Goal: Task Accomplishment & Management: Manage account settings

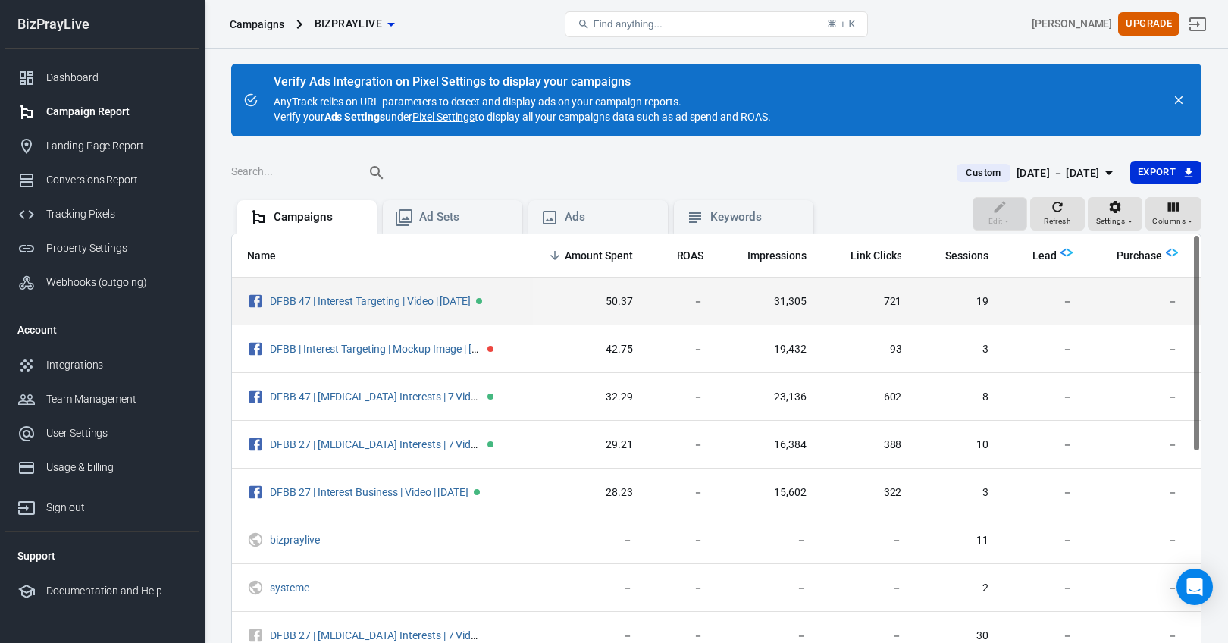
scroll to position [0, 27]
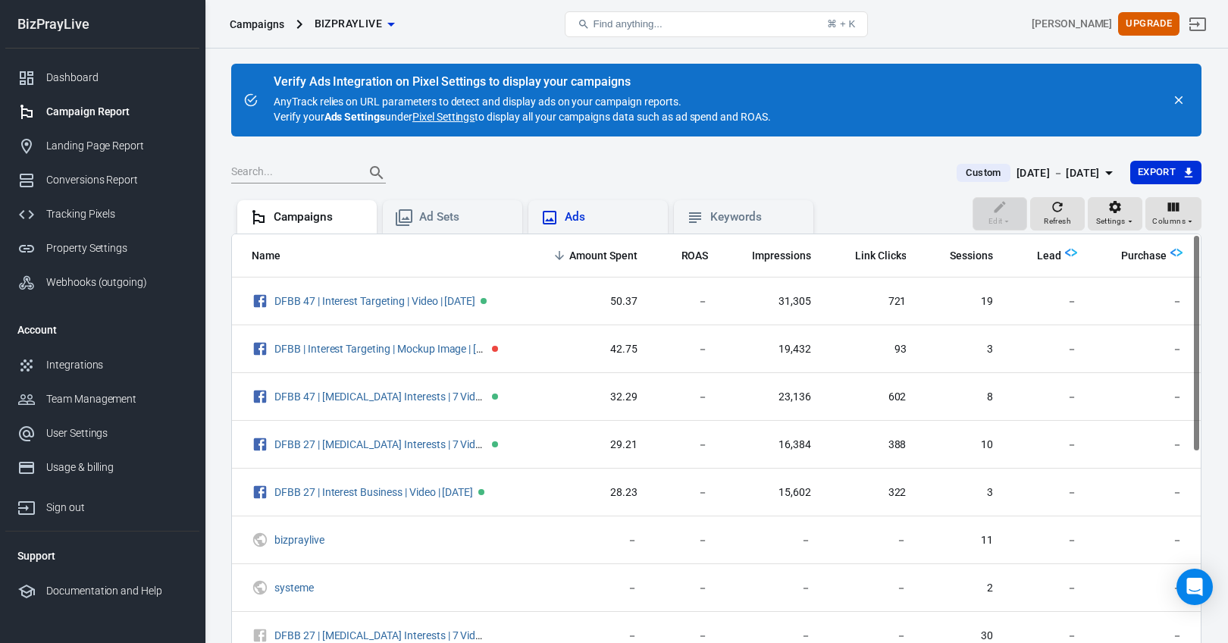
click at [610, 220] on div "Ads" at bounding box center [610, 217] width 91 height 16
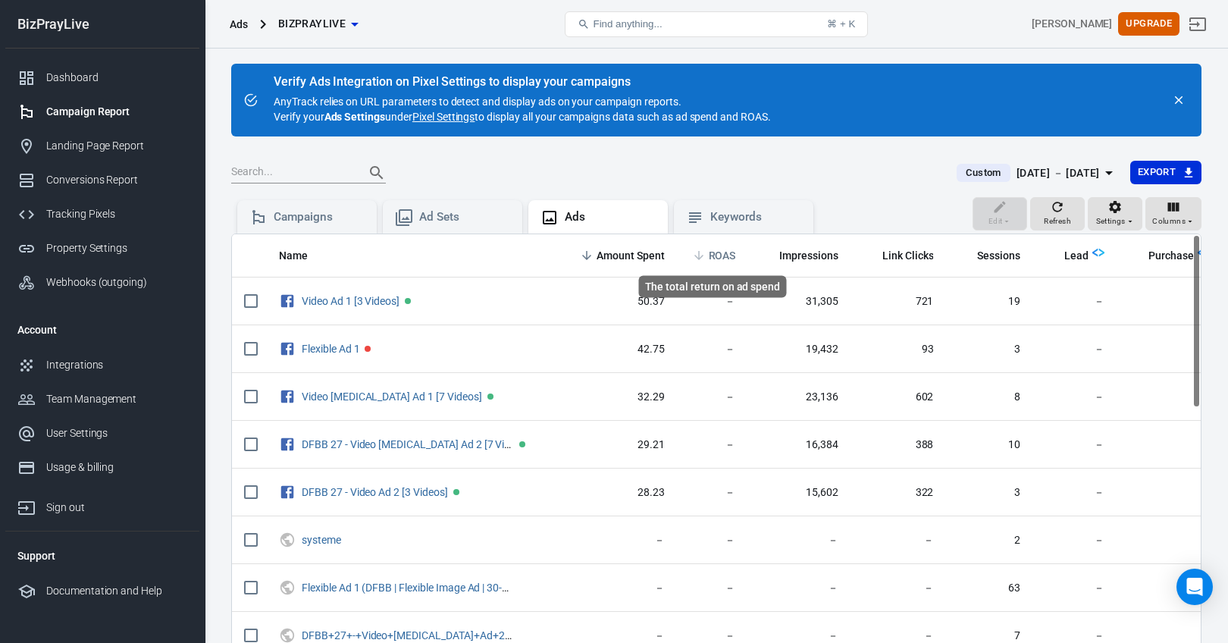
click at [709, 254] on span "ROAS" at bounding box center [722, 256] width 27 height 15
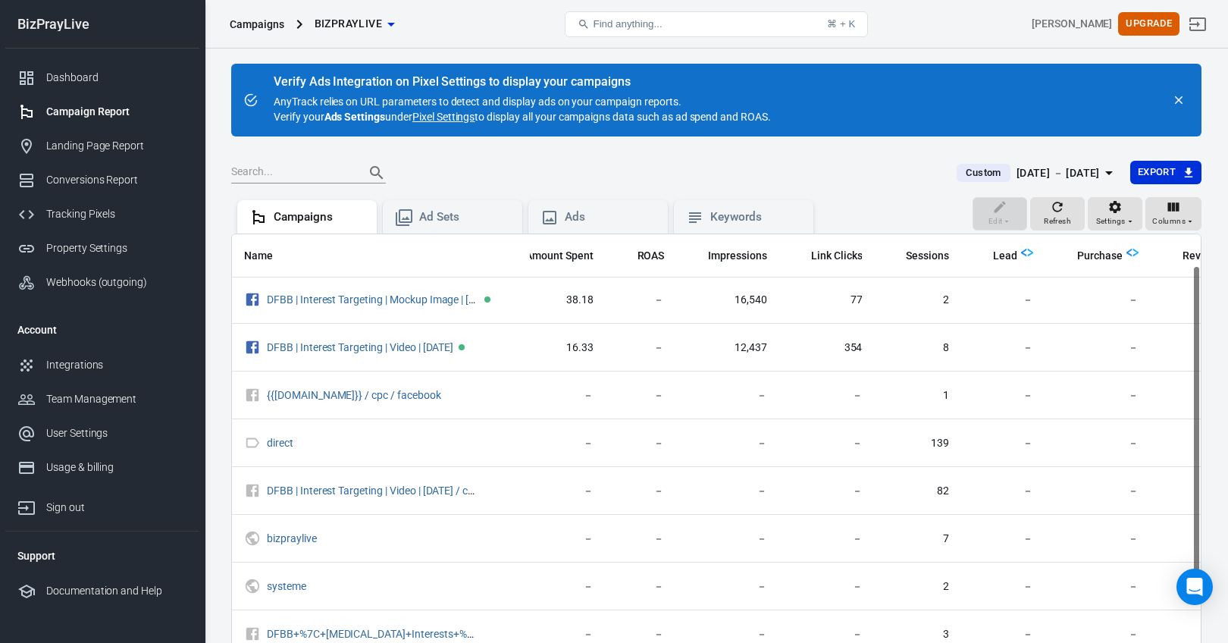
scroll to position [0, 71]
click at [588, 211] on div "Ads" at bounding box center [610, 217] width 91 height 16
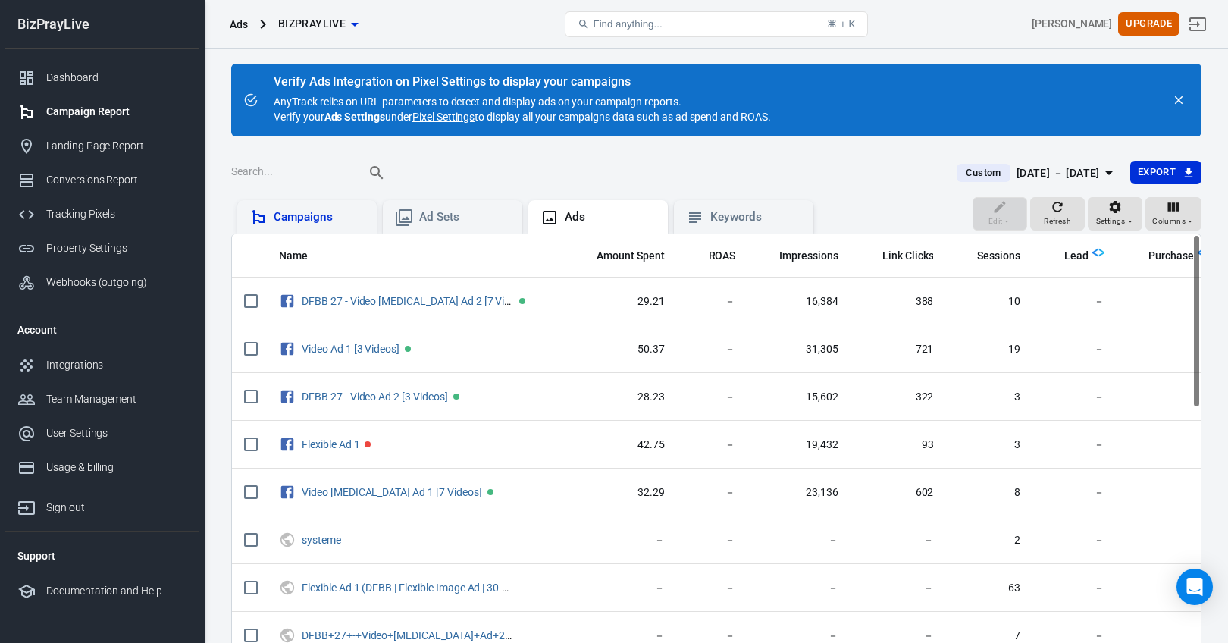
click at [346, 211] on div "Campaigns" at bounding box center [319, 217] width 91 height 16
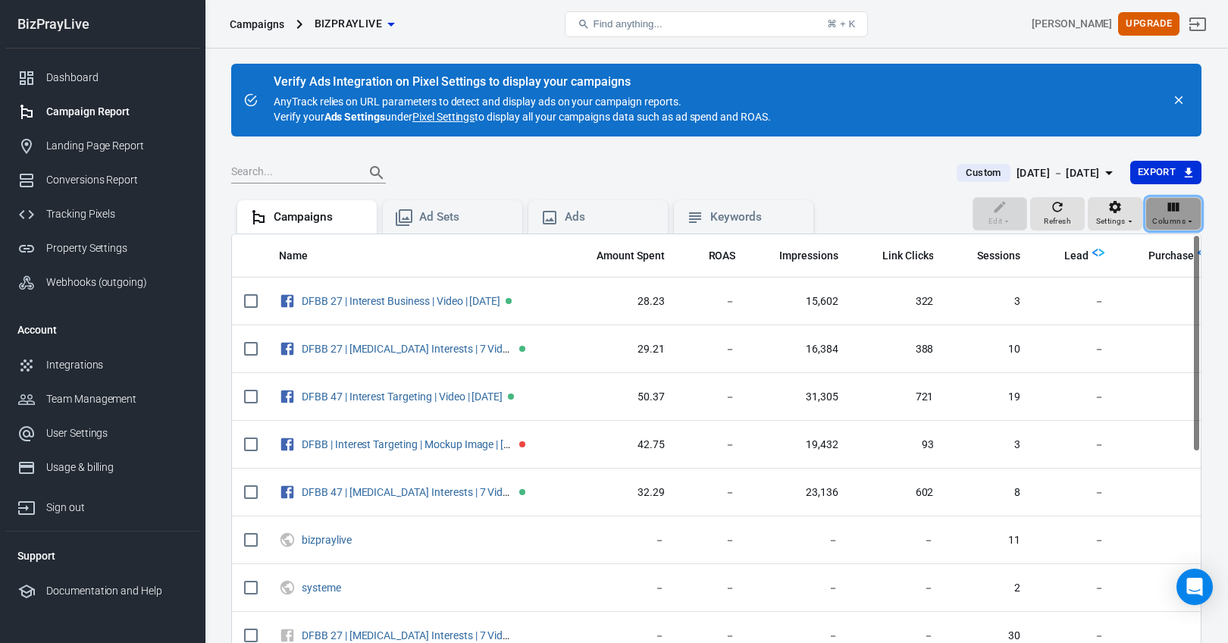
click at [1166, 218] on span "Columns" at bounding box center [1168, 221] width 33 height 14
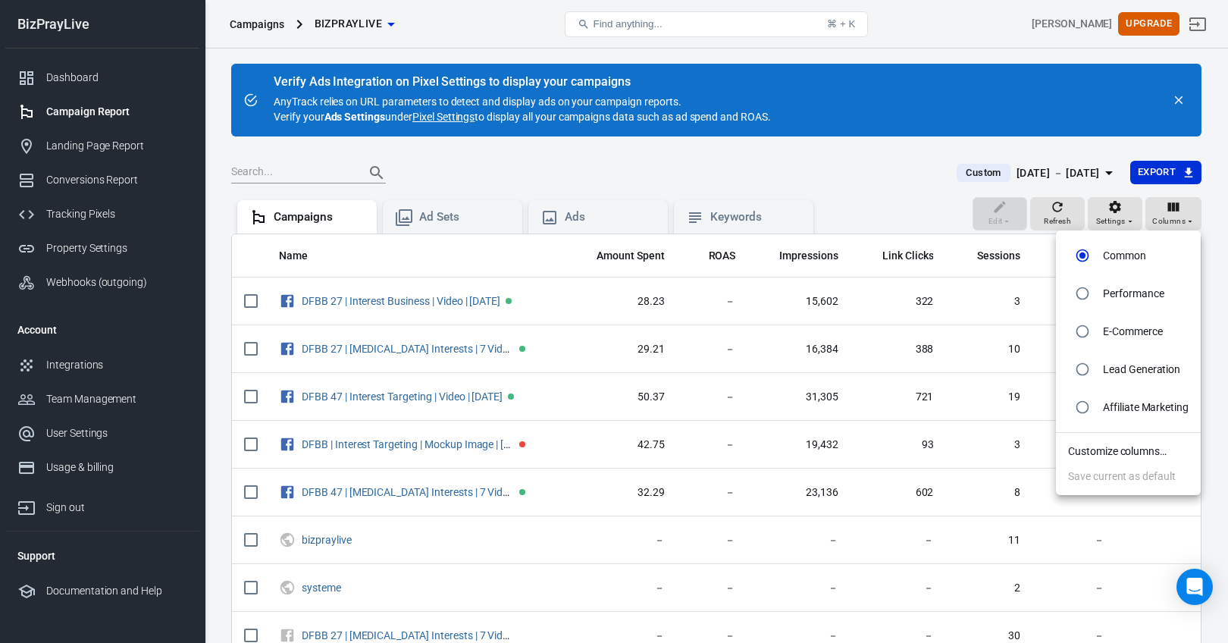
click at [1095, 299] on input "radio" at bounding box center [1082, 293] width 29 height 29
radio input "true"
radio input "false"
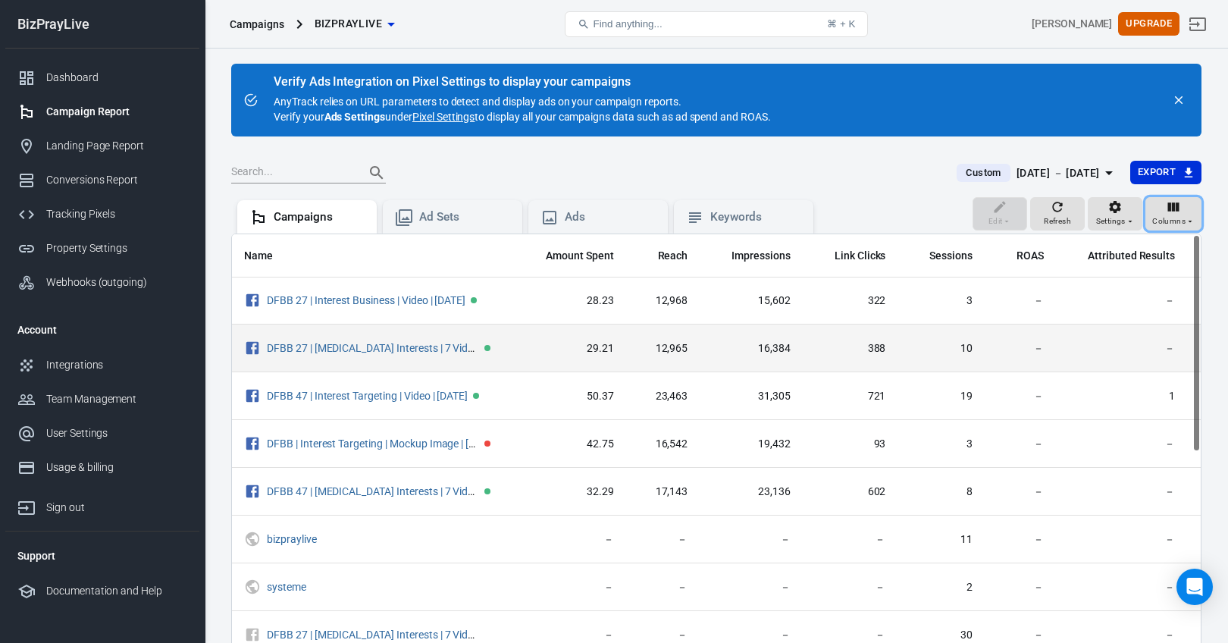
scroll to position [1, 50]
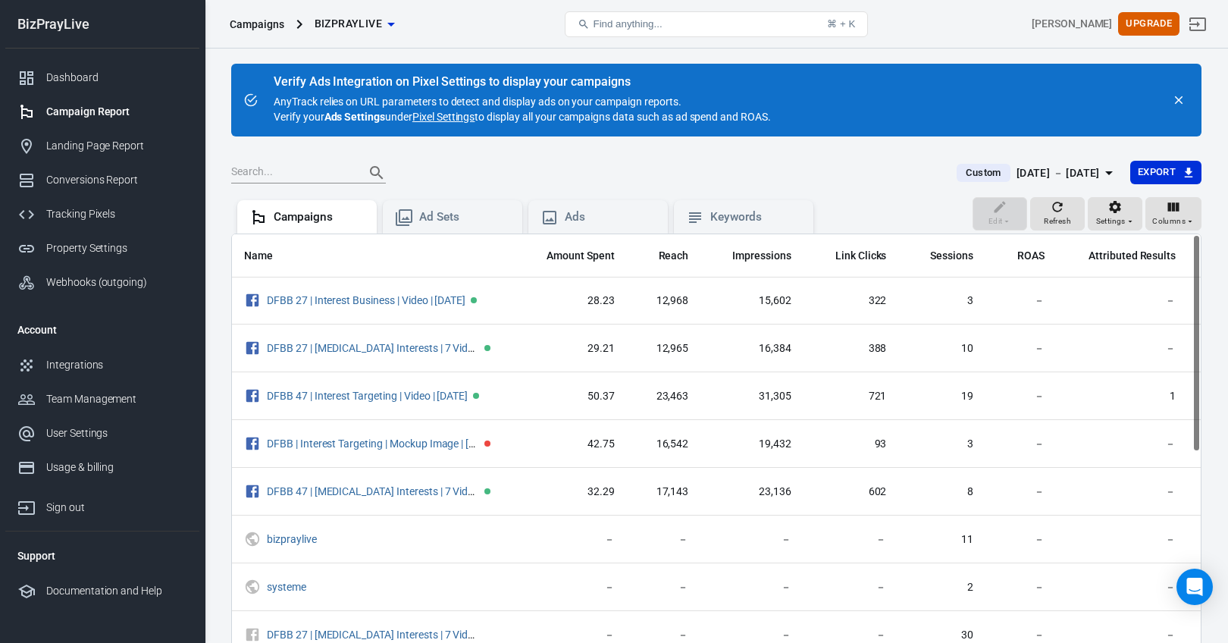
click at [1016, 174] on div "[DATE] － [DATE]" at bounding box center [1057, 173] width 83 height 19
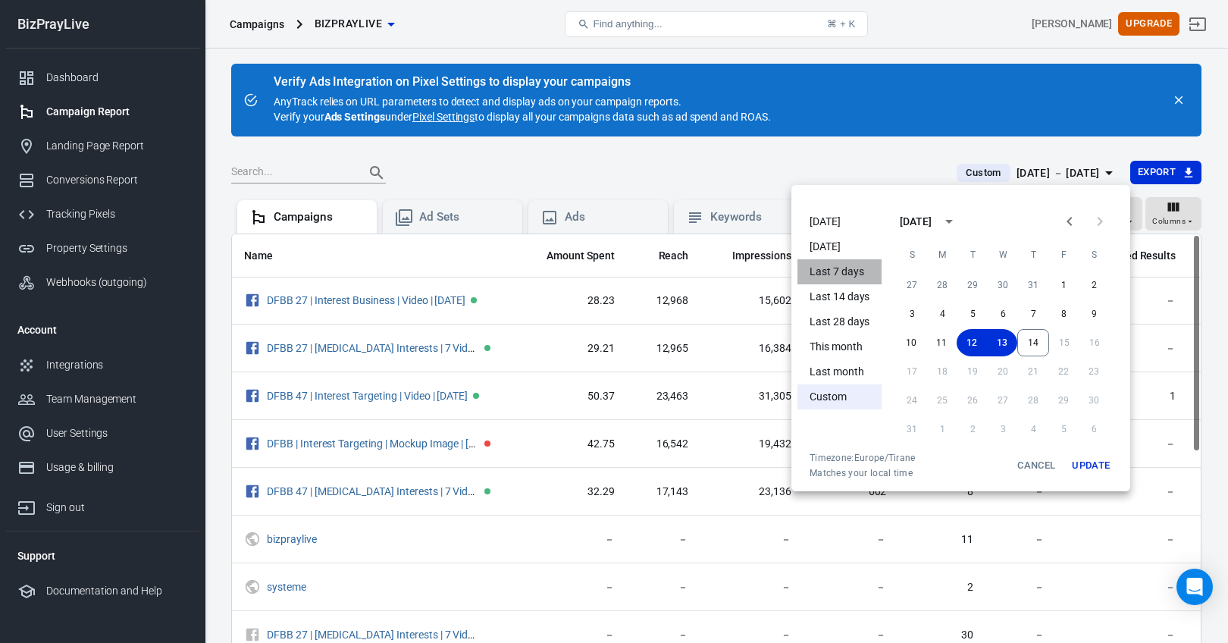
click at [846, 273] on li "Last 7 days" at bounding box center [839, 271] width 84 height 25
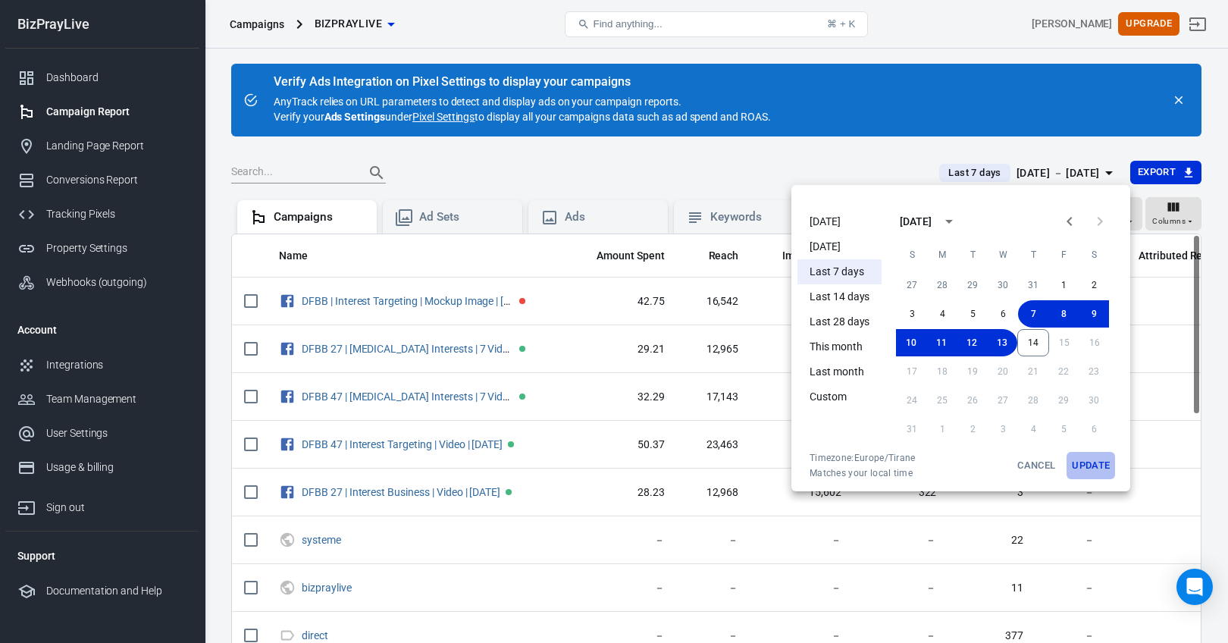
click at [1089, 471] on button "Update" at bounding box center [1090, 465] width 48 height 27
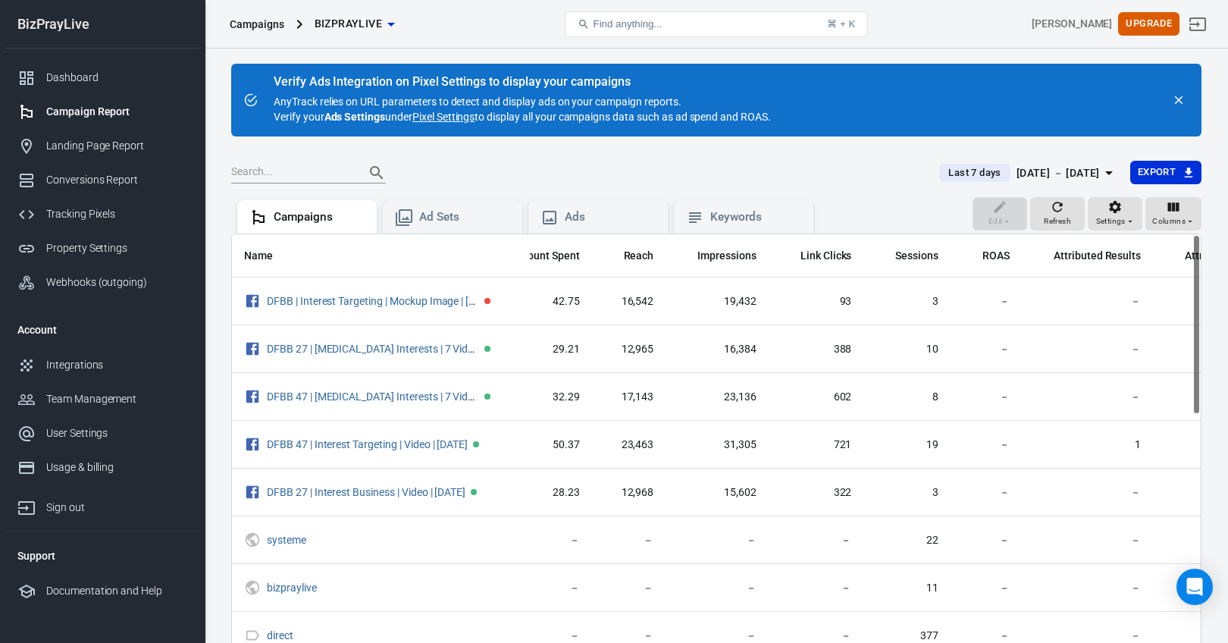
scroll to position [0, 88]
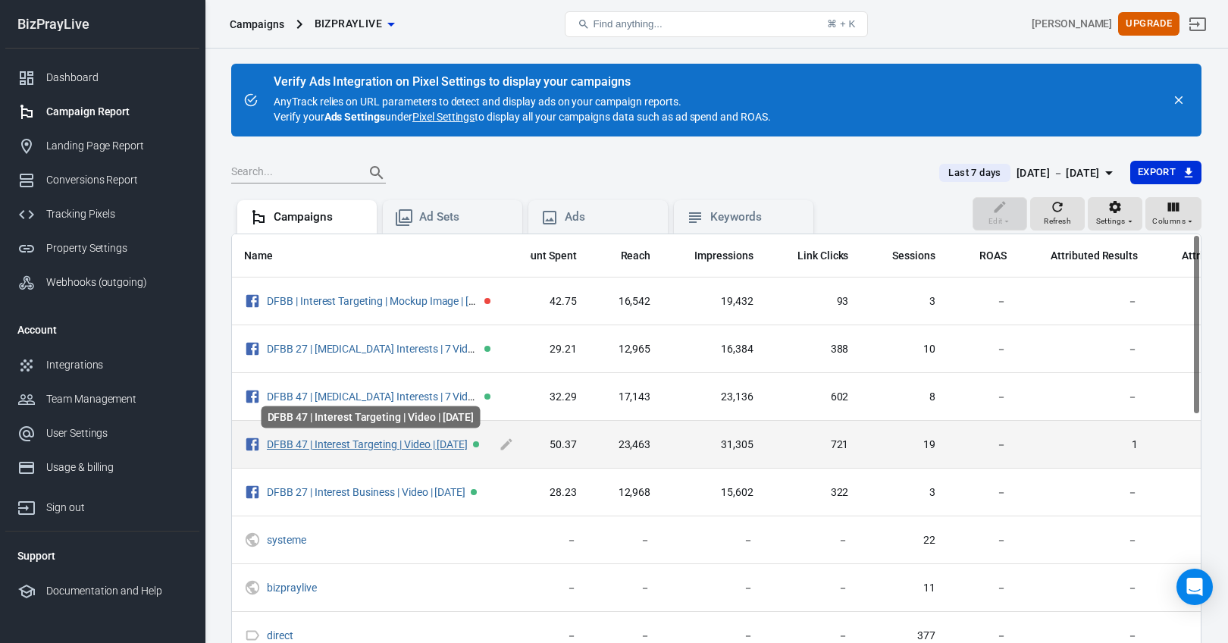
click at [454, 445] on link "DFBB 47 | Interest Targeting | Video | 8/12/25" at bounding box center [367, 444] width 201 height 12
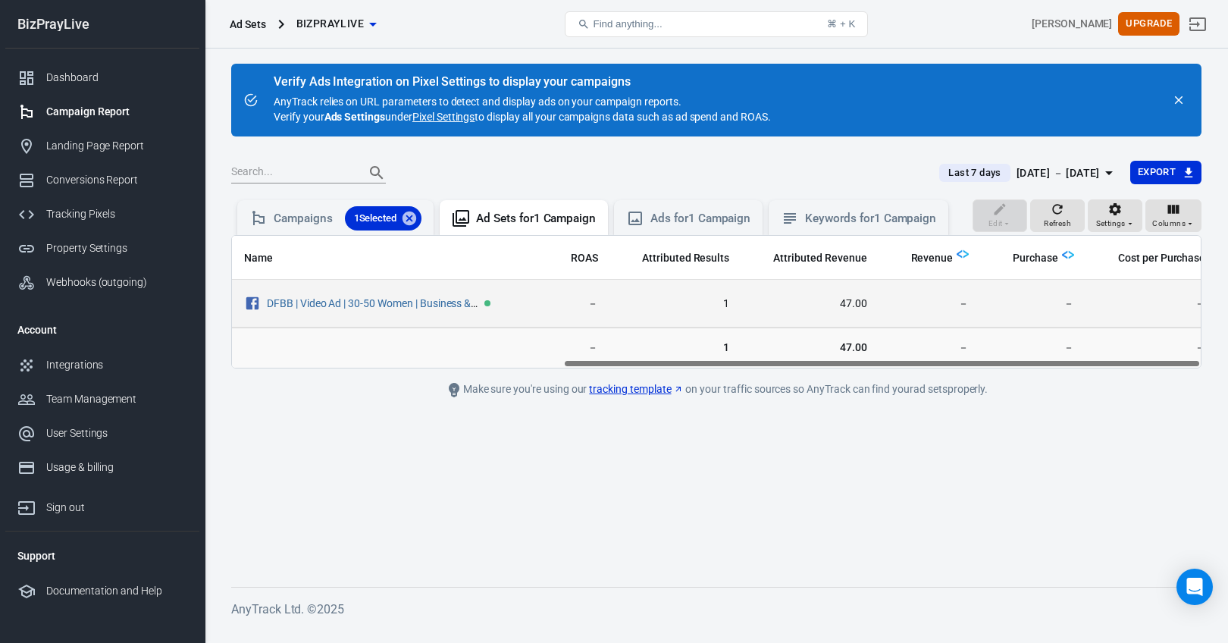
scroll to position [0, 502]
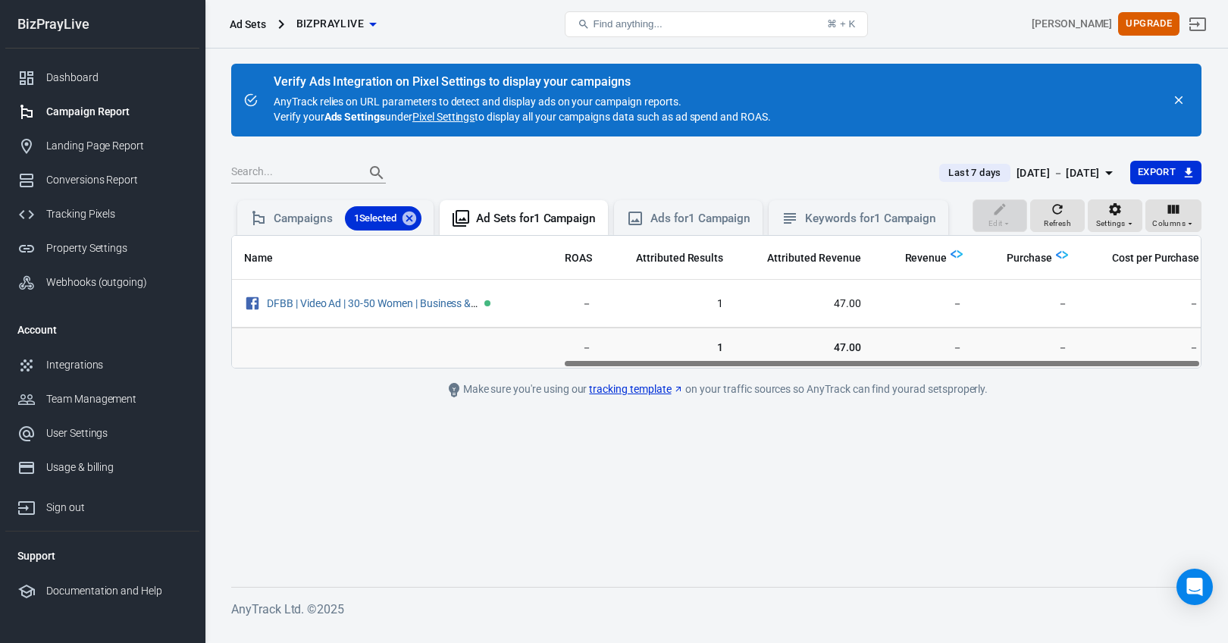
click at [950, 254] on img "scrollable content" at bounding box center [956, 254] width 12 height 12
click at [704, 215] on div "Ads for 1 Campaign" at bounding box center [700, 219] width 100 height 16
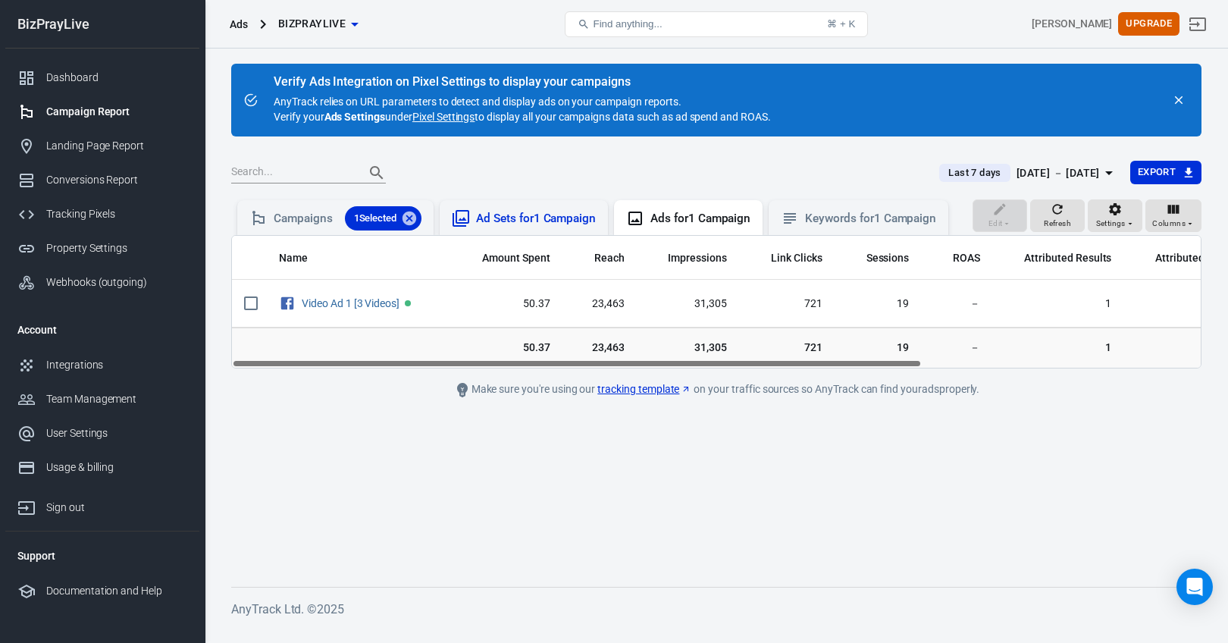
click at [539, 219] on div "Ad Sets for 1 Campaign" at bounding box center [536, 219] width 120 height 16
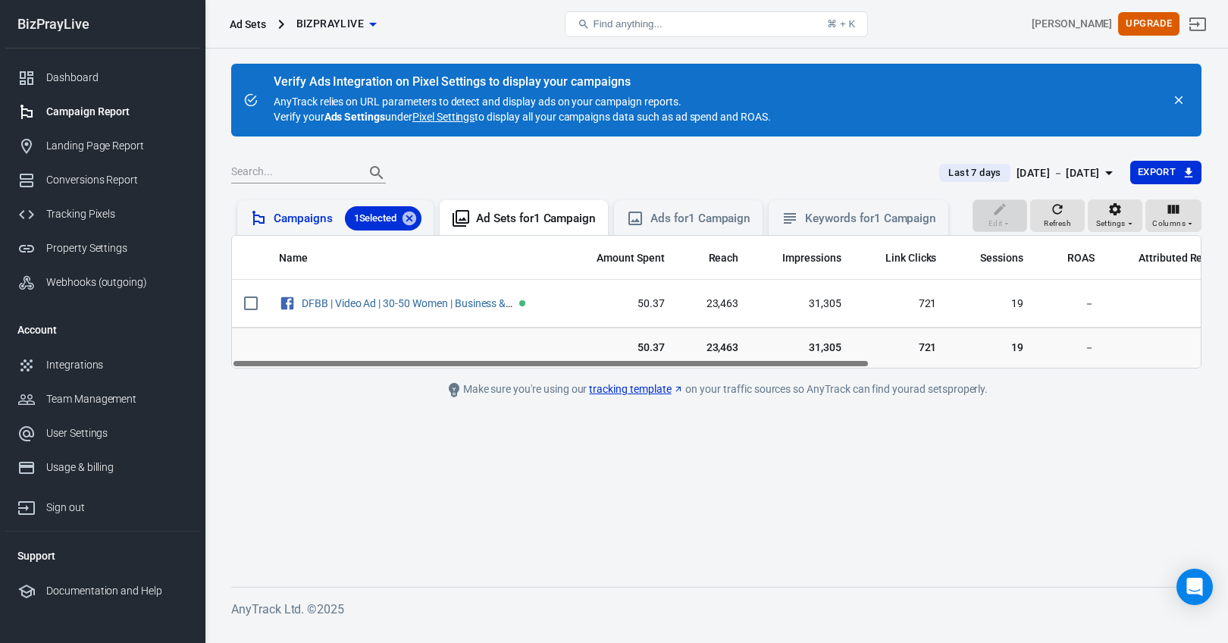
click at [324, 211] on div "Campaigns 1 Selected" at bounding box center [348, 218] width 148 height 24
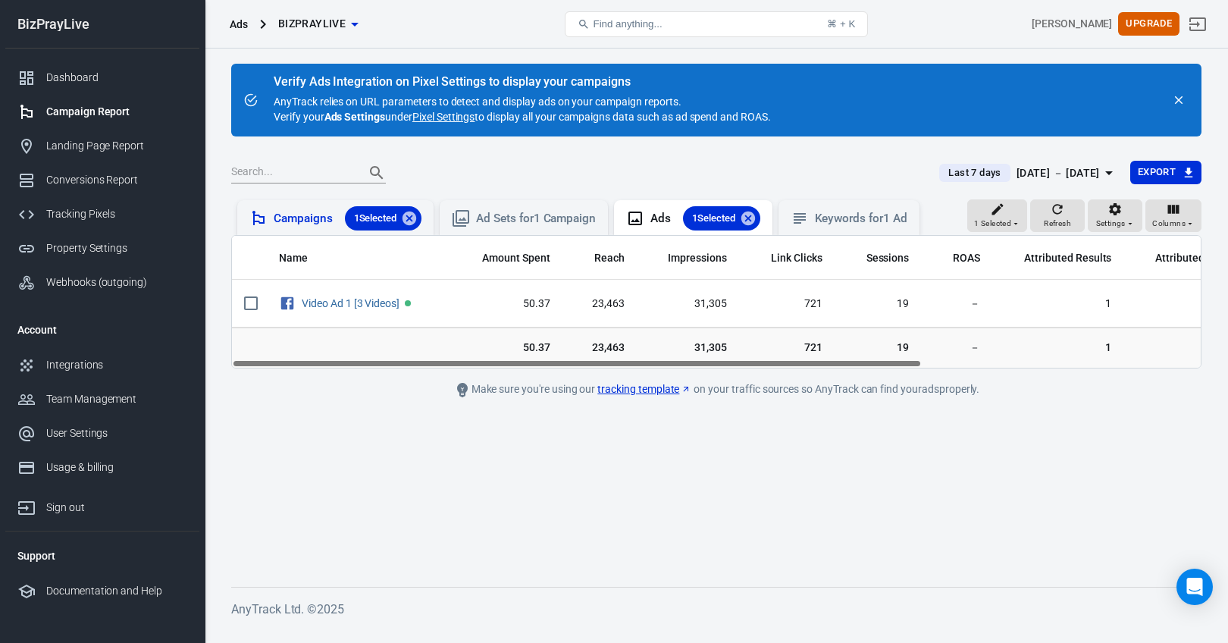
click at [323, 224] on div "Campaigns 1 Selected" at bounding box center [348, 218] width 148 height 24
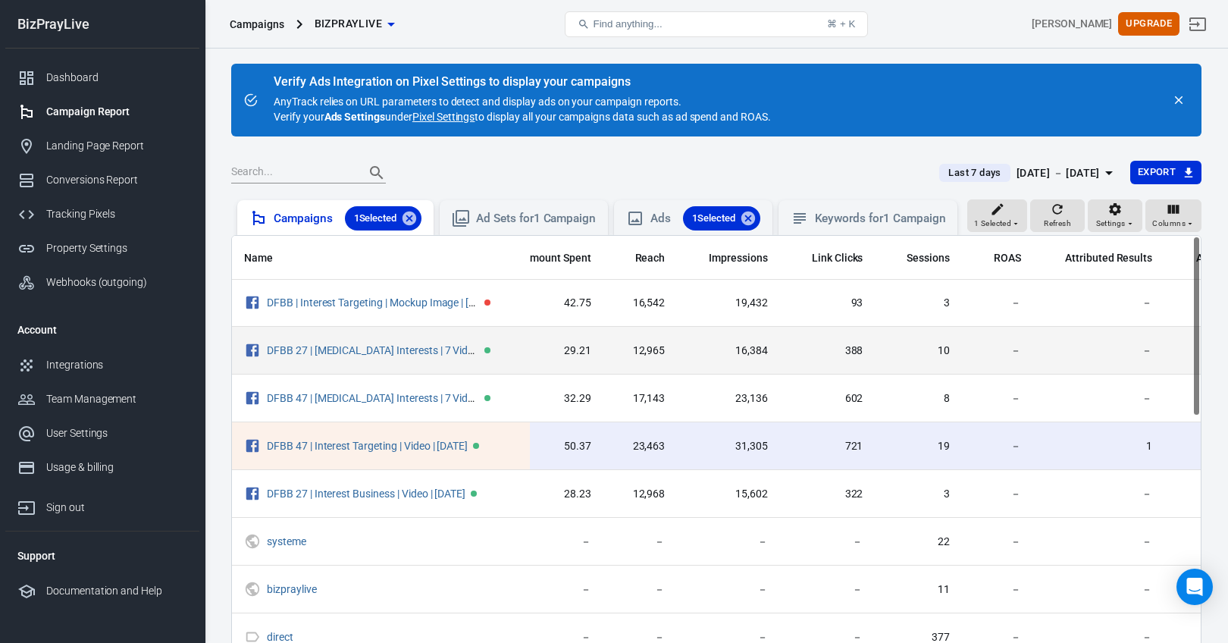
scroll to position [1, 67]
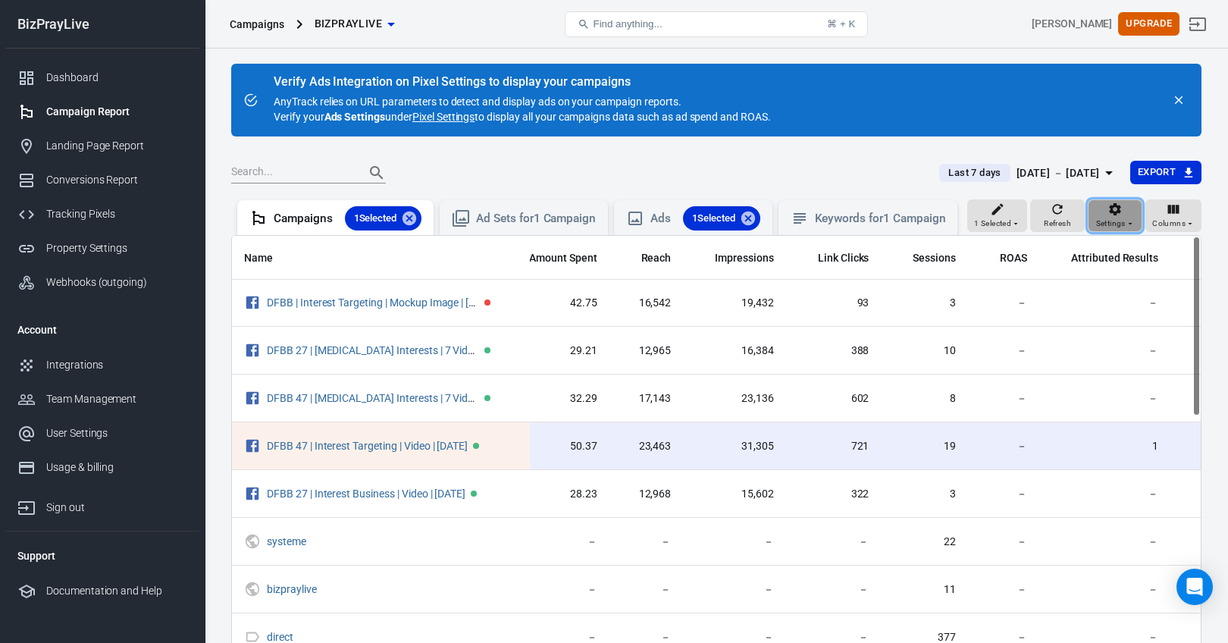
click at [1113, 221] on span "Settings" at bounding box center [1111, 224] width 30 height 14
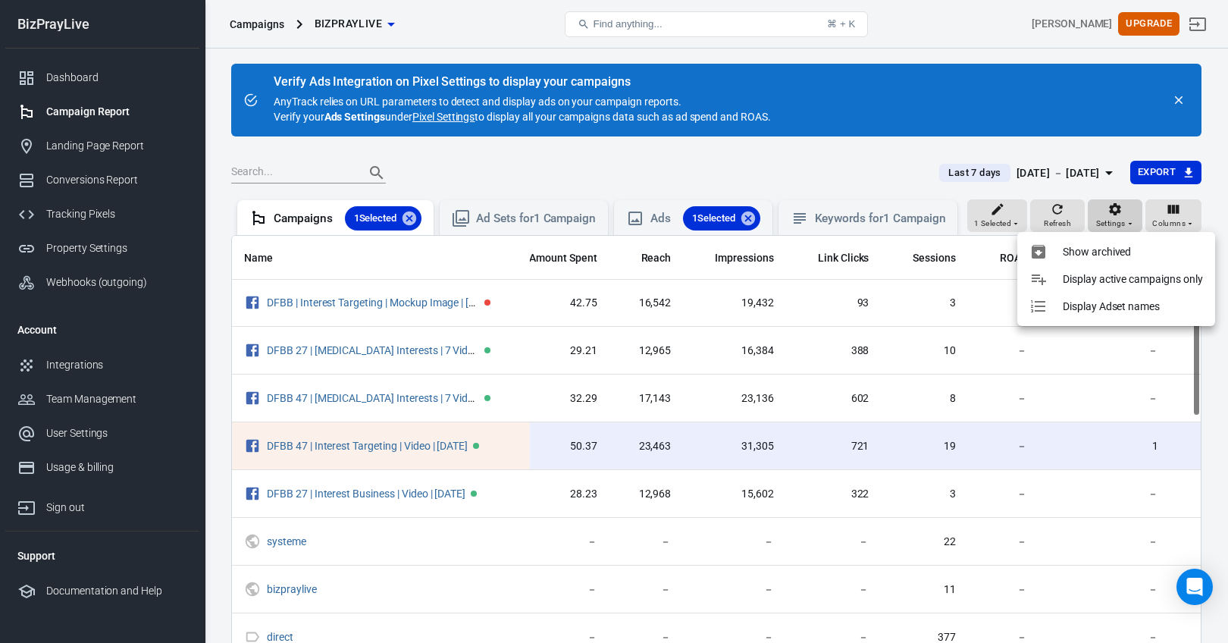
click at [1113, 221] on div at bounding box center [614, 321] width 1228 height 643
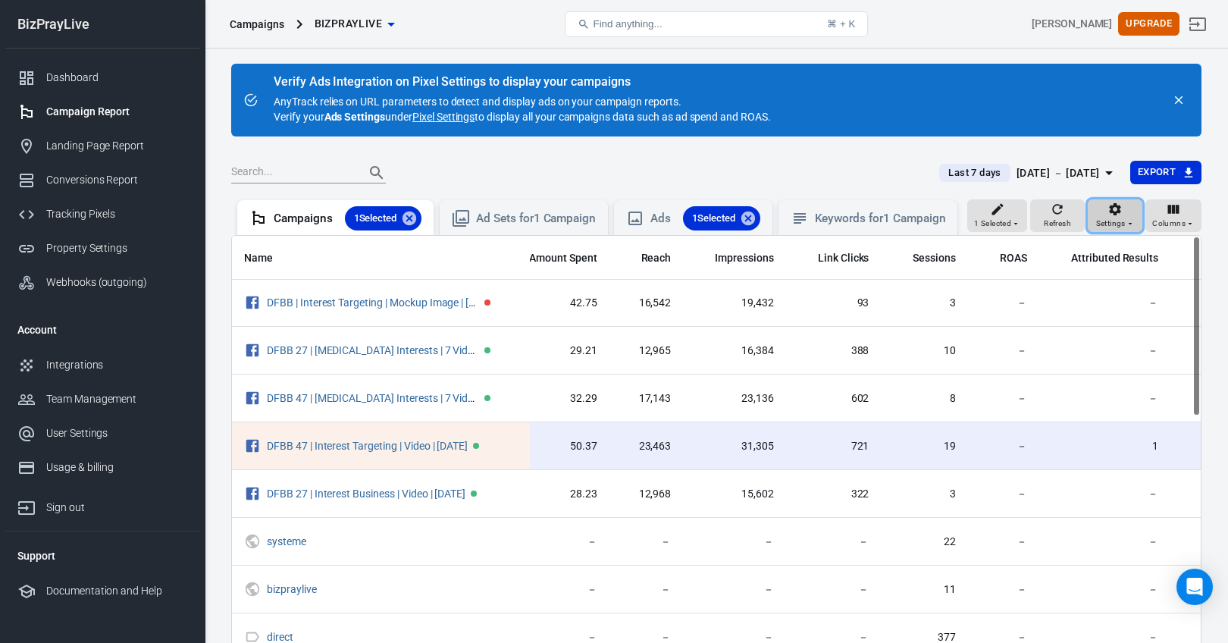
click at [1121, 219] on span "Settings" at bounding box center [1111, 224] width 30 height 14
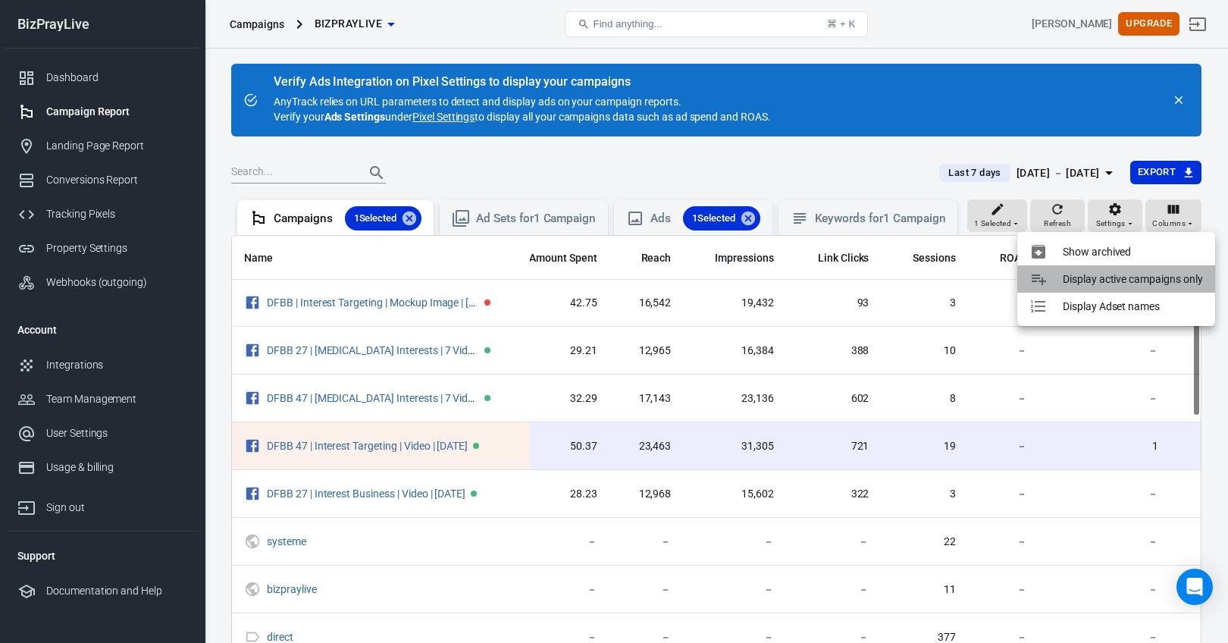
click at [1113, 285] on p "Display active campaigns only" at bounding box center [1132, 279] width 140 height 16
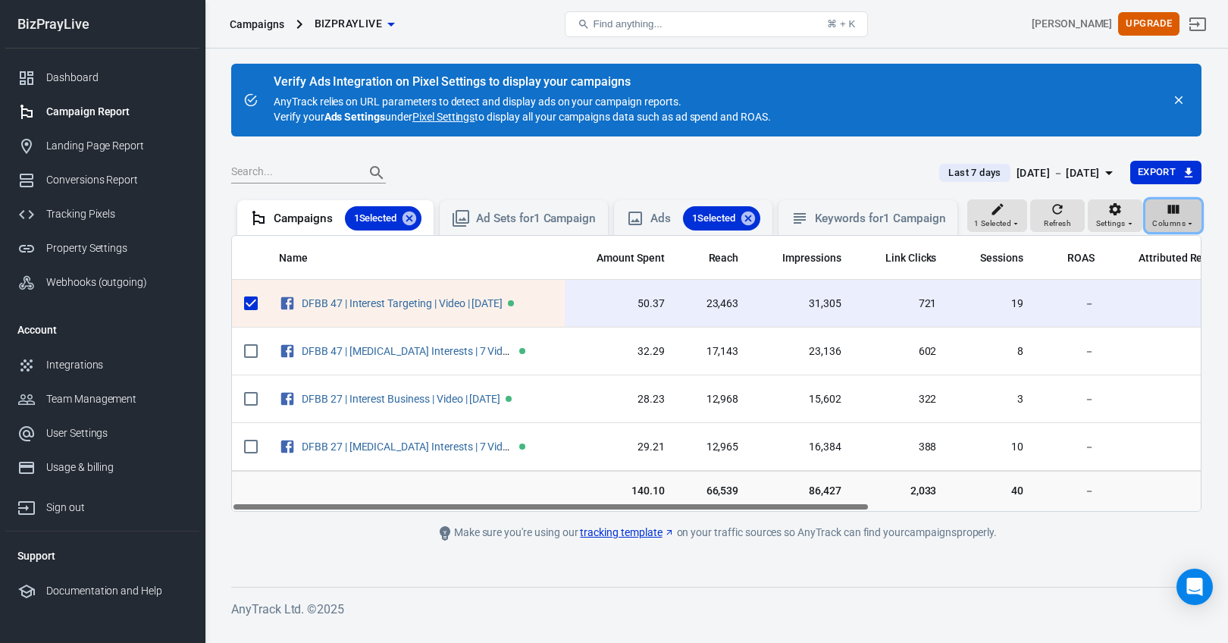
click at [1164, 213] on div "Columns" at bounding box center [1173, 216] width 42 height 29
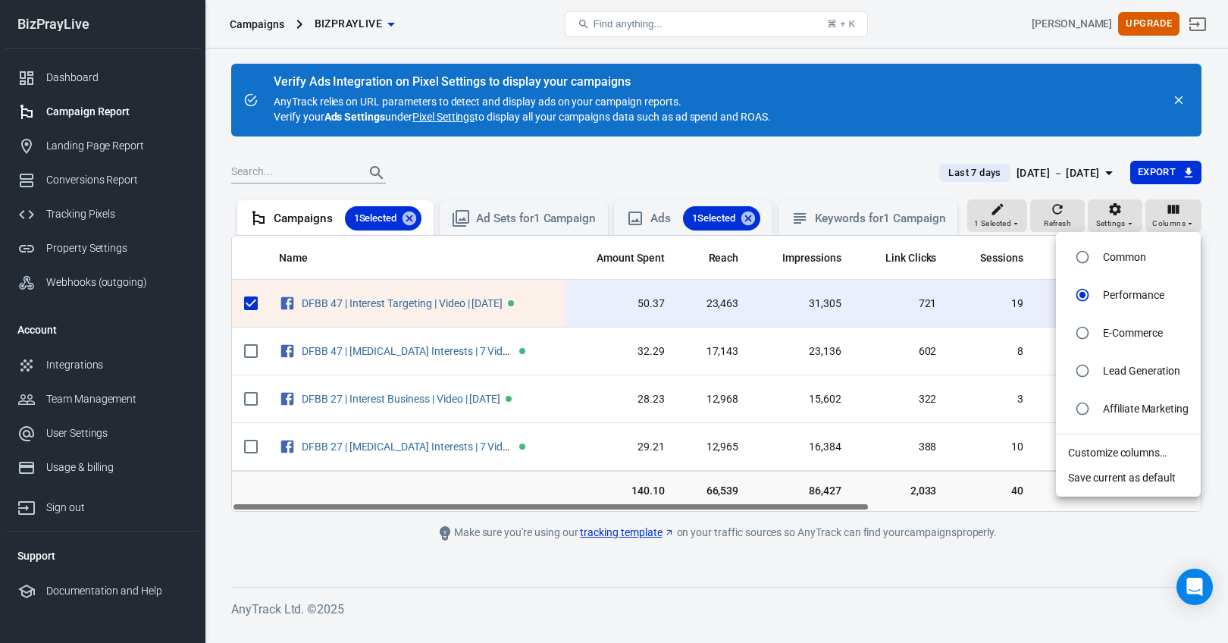
click at [1139, 330] on p "E-Commerce" at bounding box center [1133, 333] width 60 height 16
radio input "false"
radio input "true"
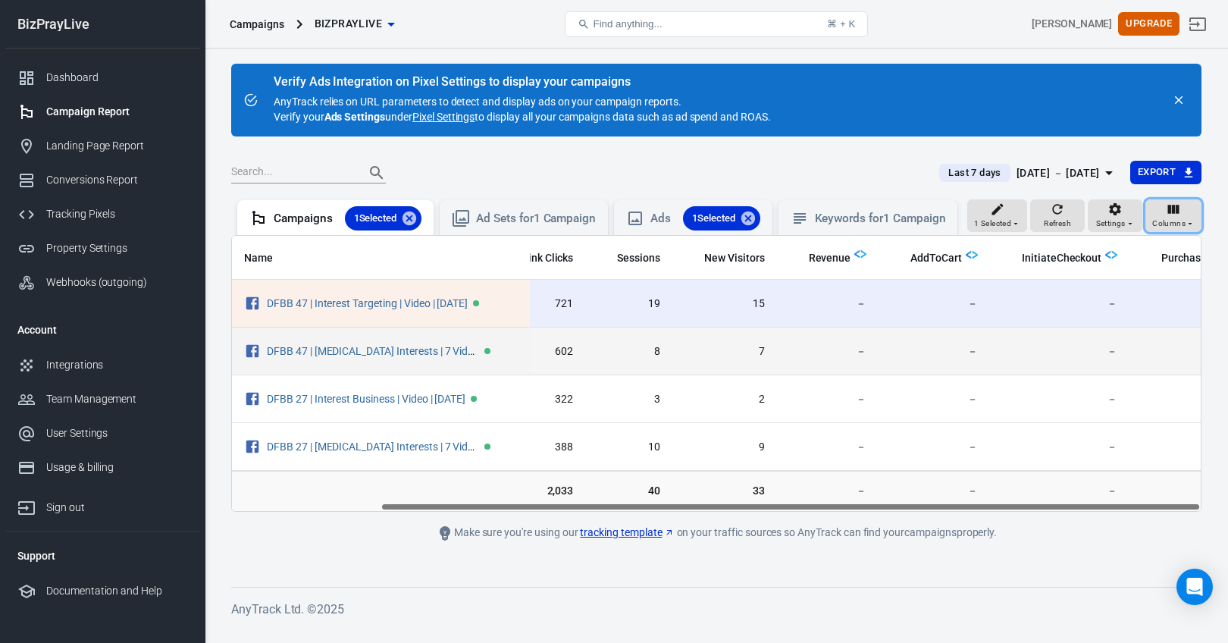
scroll to position [0, 175]
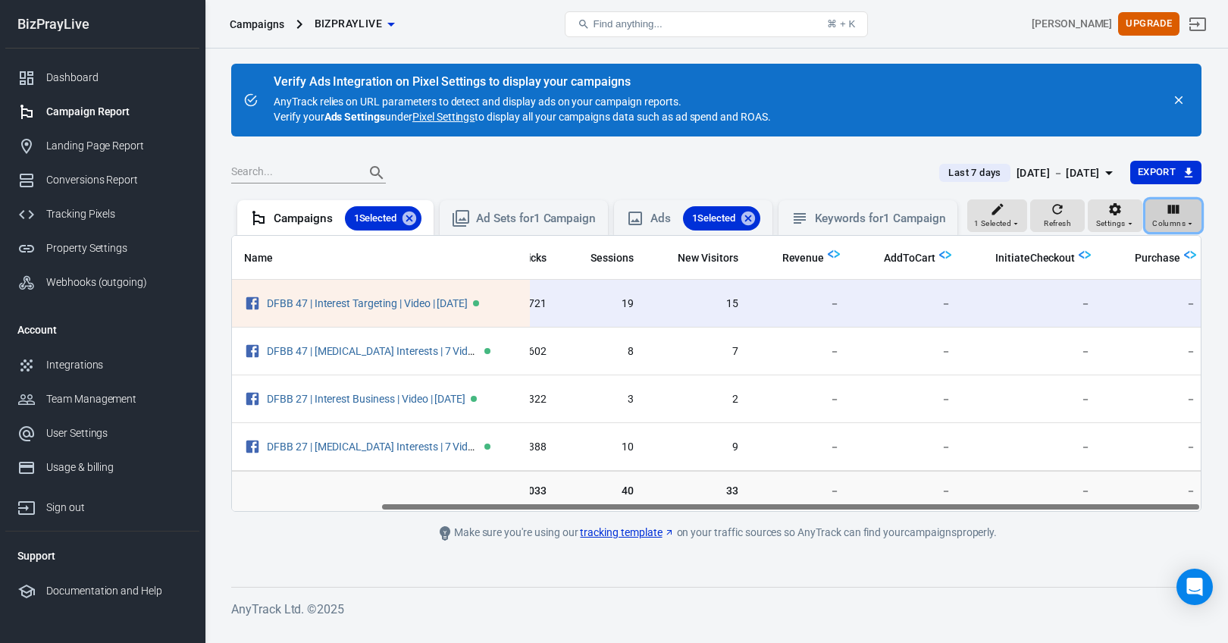
click at [1178, 208] on icon "button" at bounding box center [1173, 209] width 11 height 9
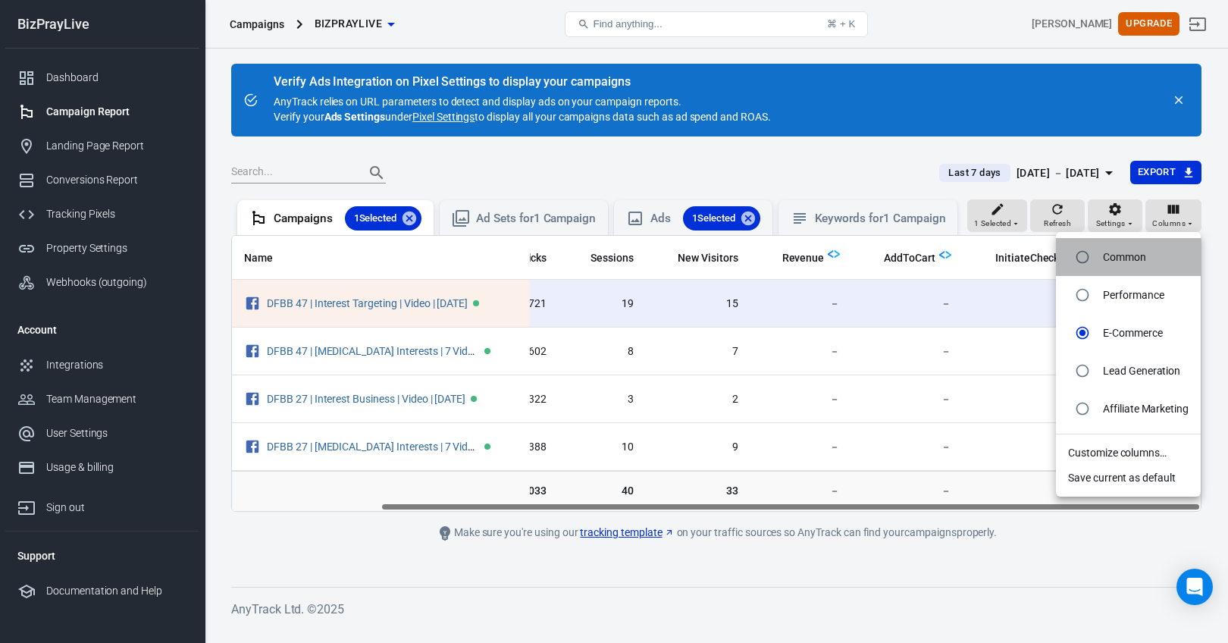
click at [1151, 250] on li "Common" at bounding box center [1128, 257] width 145 height 38
radio input "true"
radio input "false"
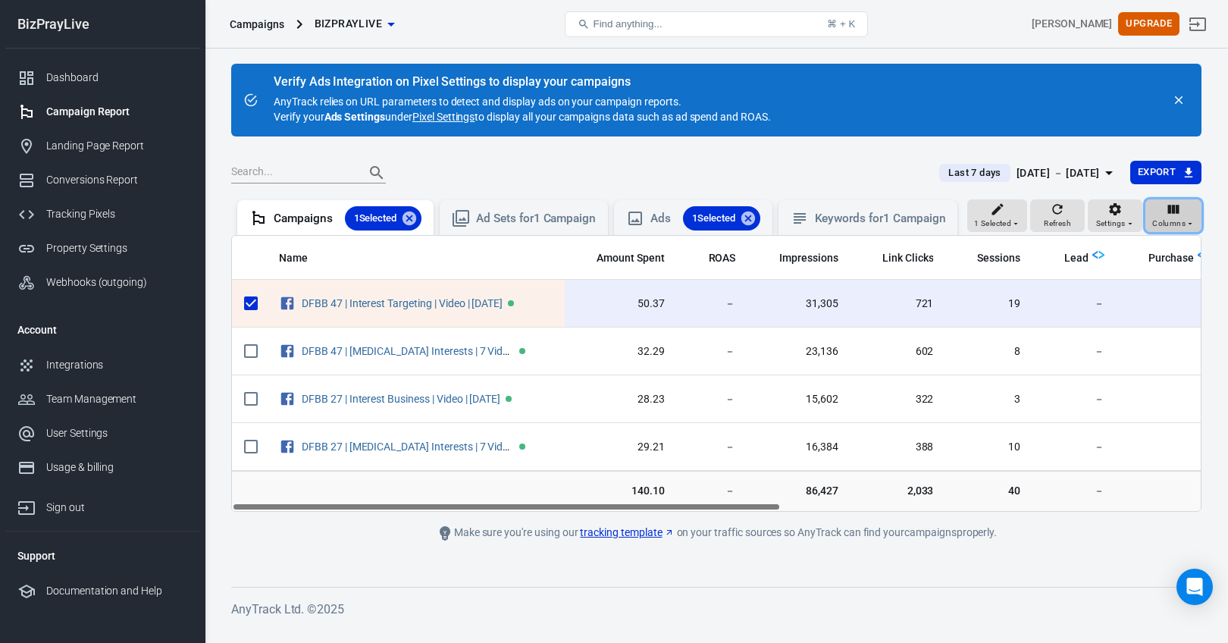
click at [1169, 214] on icon "button" at bounding box center [1172, 209] width 15 height 15
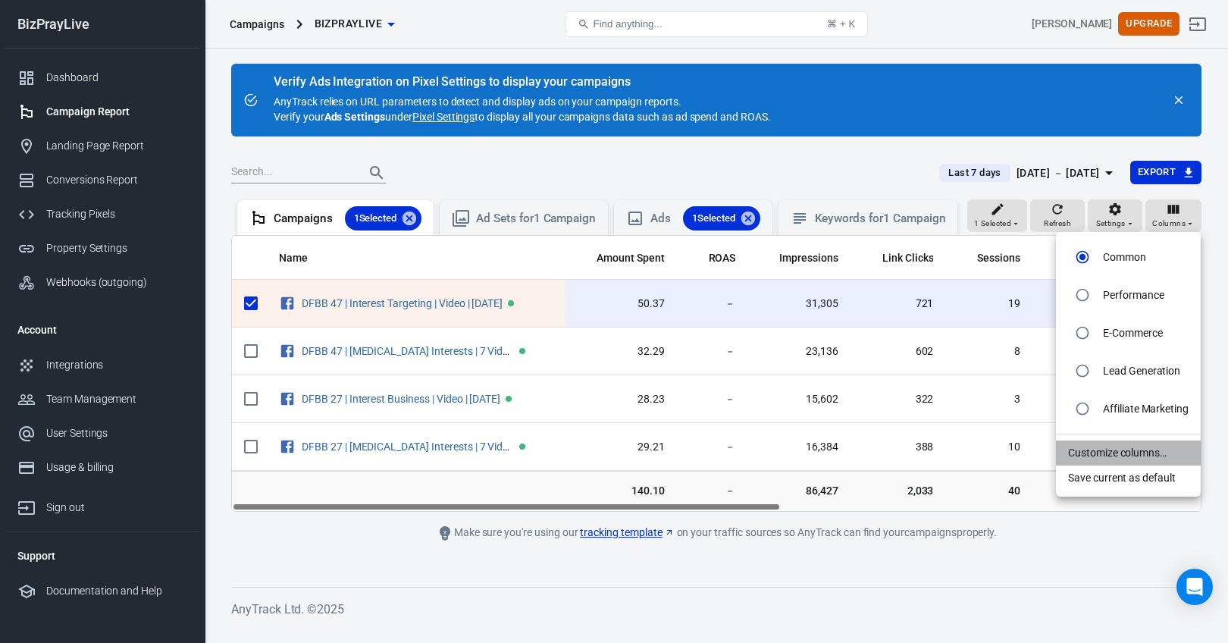
click at [1119, 455] on li "Customize columns…" at bounding box center [1128, 452] width 145 height 25
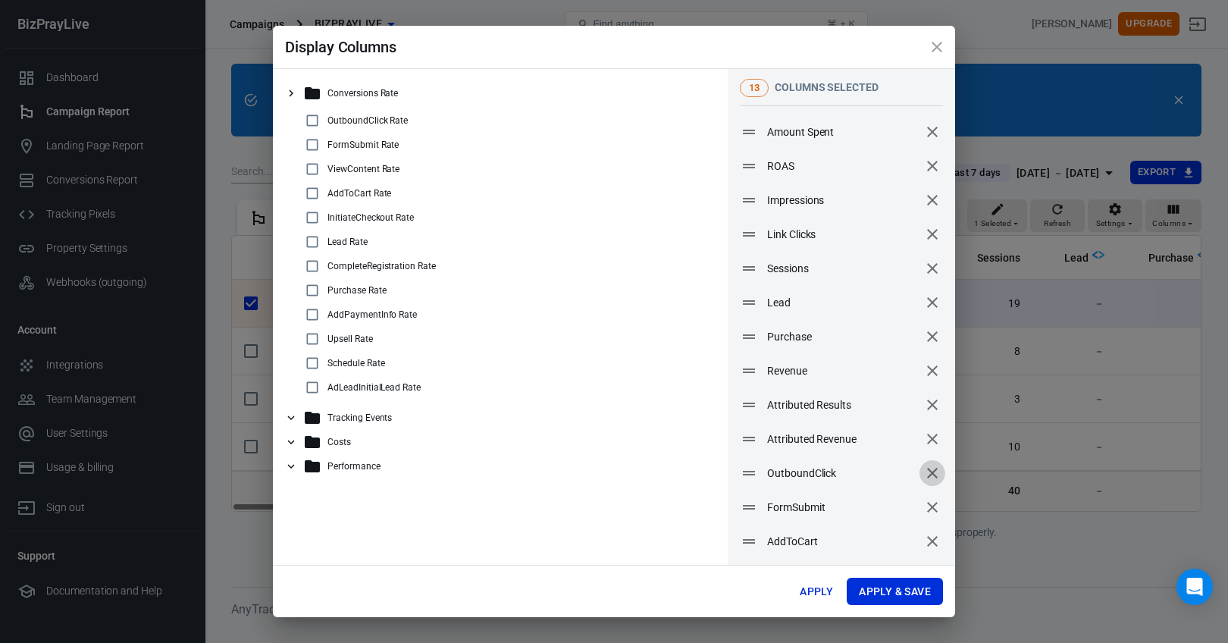
click at [934, 474] on icon "remove" at bounding box center [932, 473] width 11 height 11
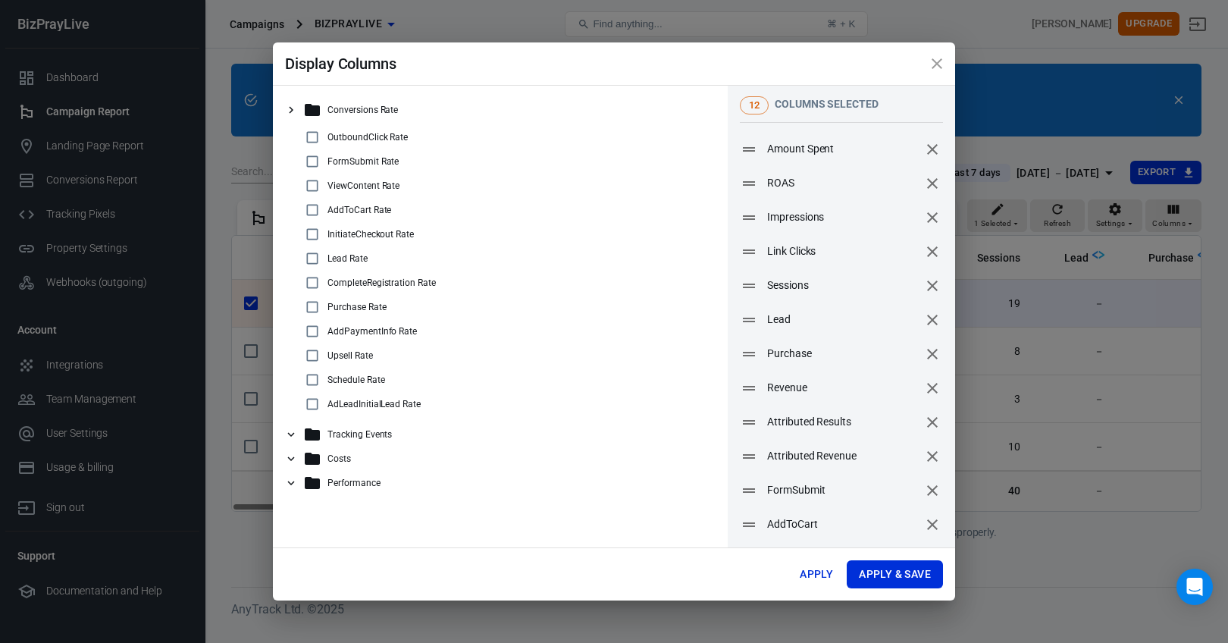
click at [934, 489] on icon "remove" at bounding box center [932, 490] width 11 height 11
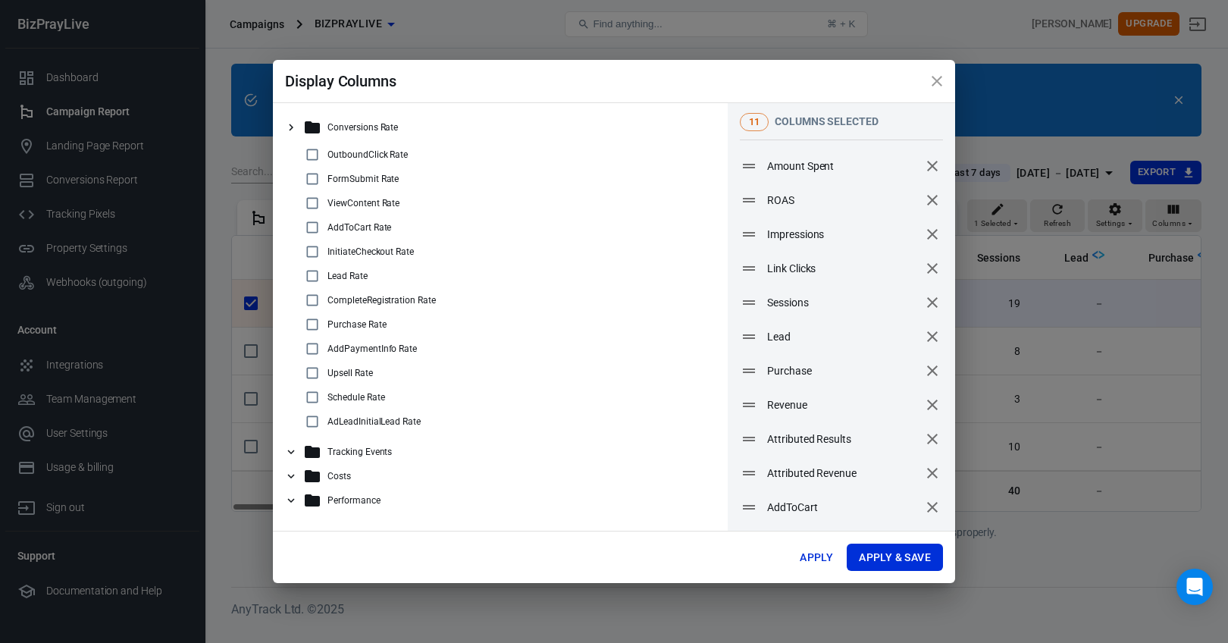
click at [289, 445] on icon at bounding box center [291, 452] width 14 height 14
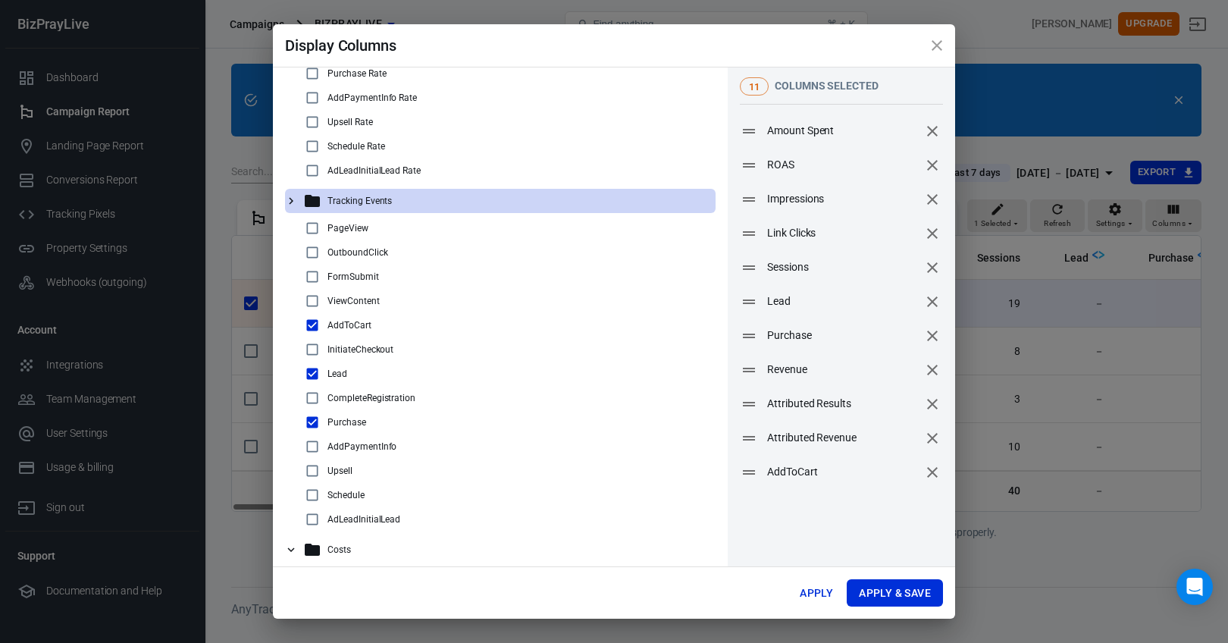
scroll to position [32, 0]
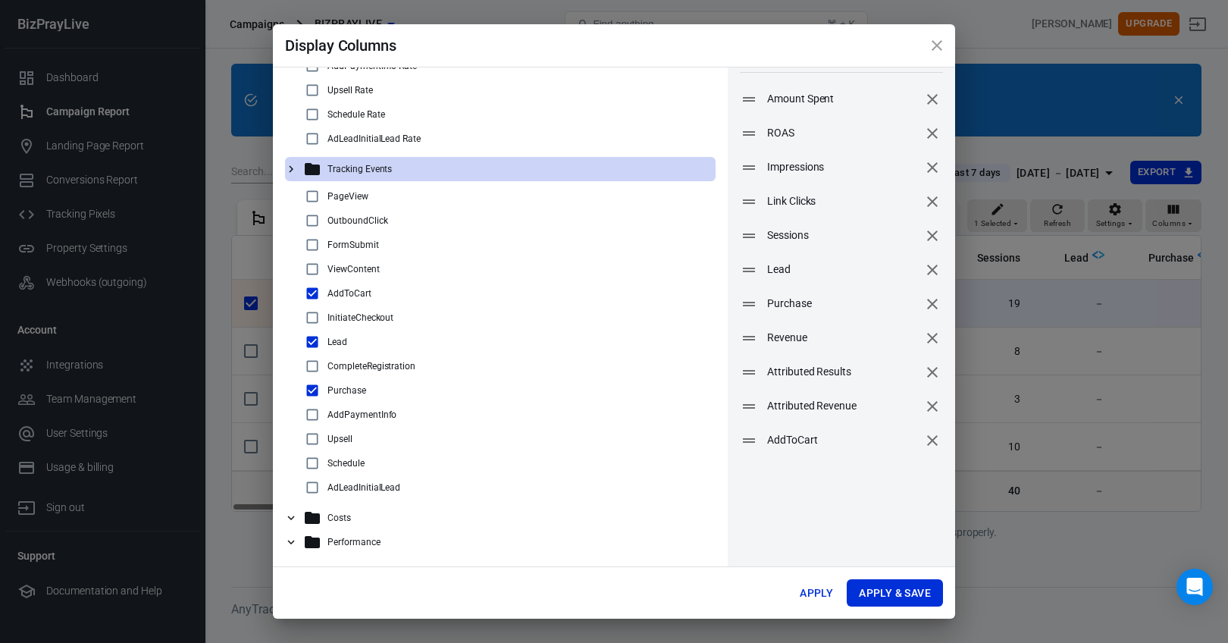
click at [293, 515] on icon at bounding box center [291, 518] width 14 height 14
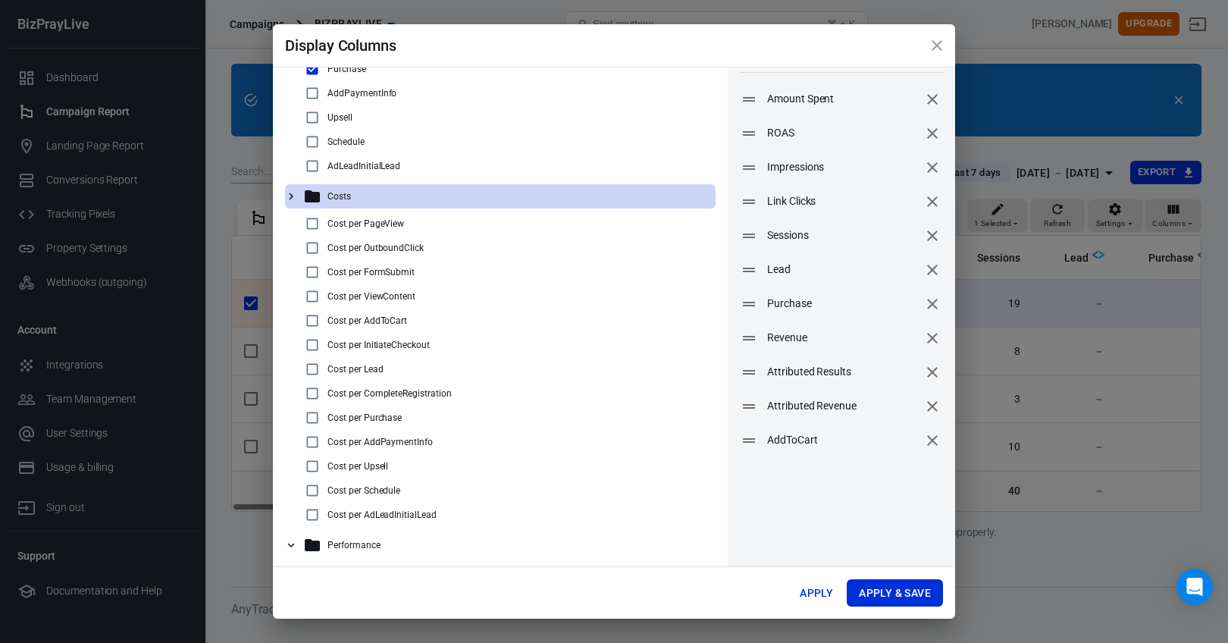
scroll to position [539, 0]
click at [311, 217] on input "checkbox" at bounding box center [312, 221] width 18 height 18
checkbox input "true"
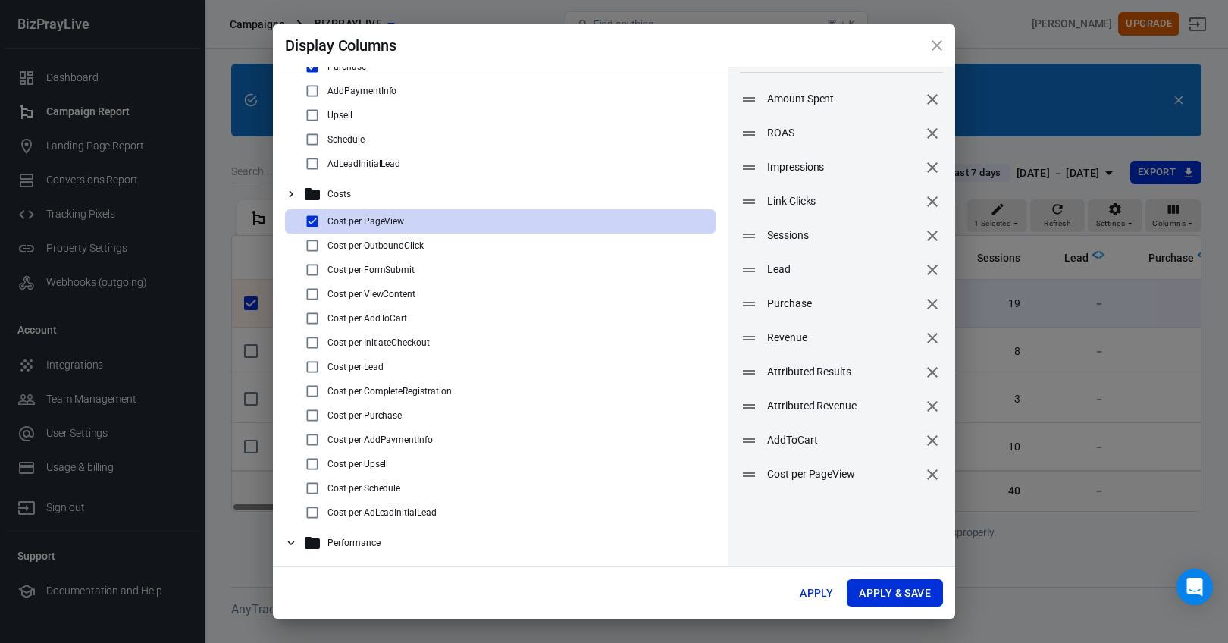
click at [309, 417] on input "checkbox" at bounding box center [312, 415] width 18 height 18
checkbox input "true"
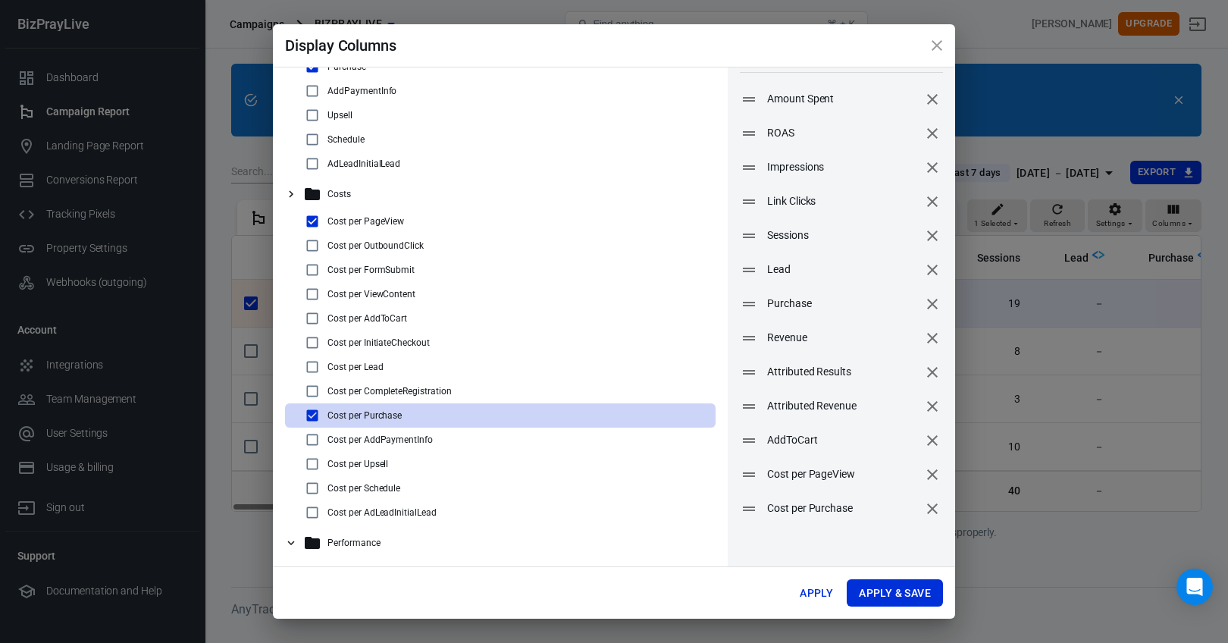
click at [291, 543] on icon at bounding box center [291, 542] width 7 height 5
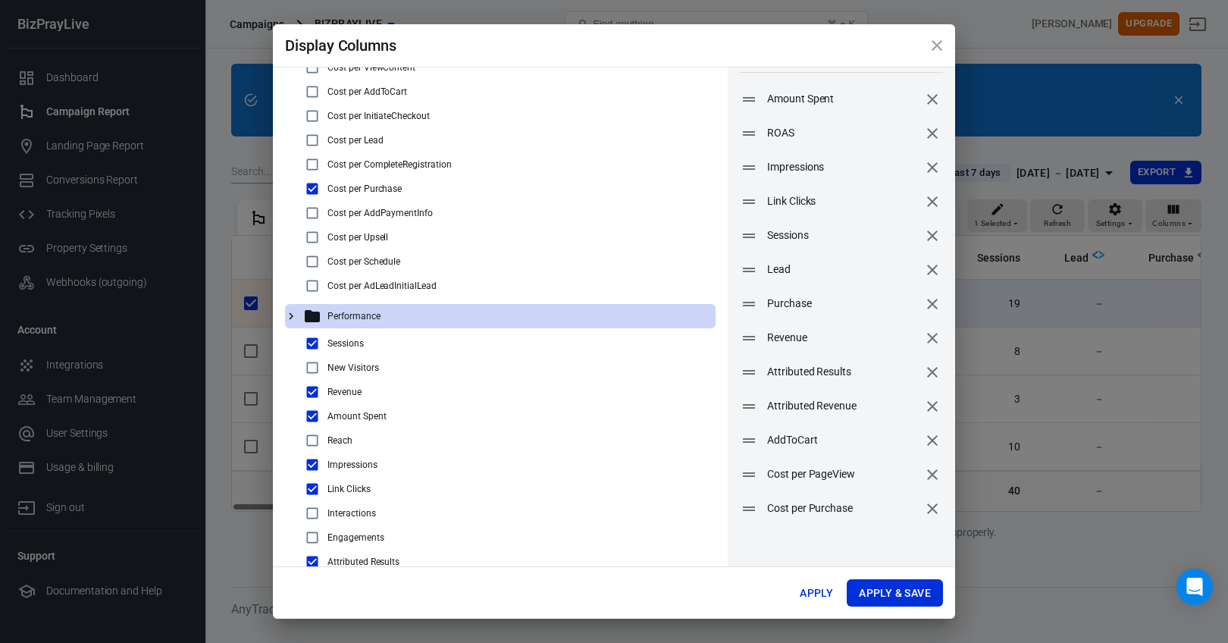
scroll to position [767, 0]
click at [313, 532] on input "checkbox" at bounding box center [312, 536] width 18 height 18
checkbox input "true"
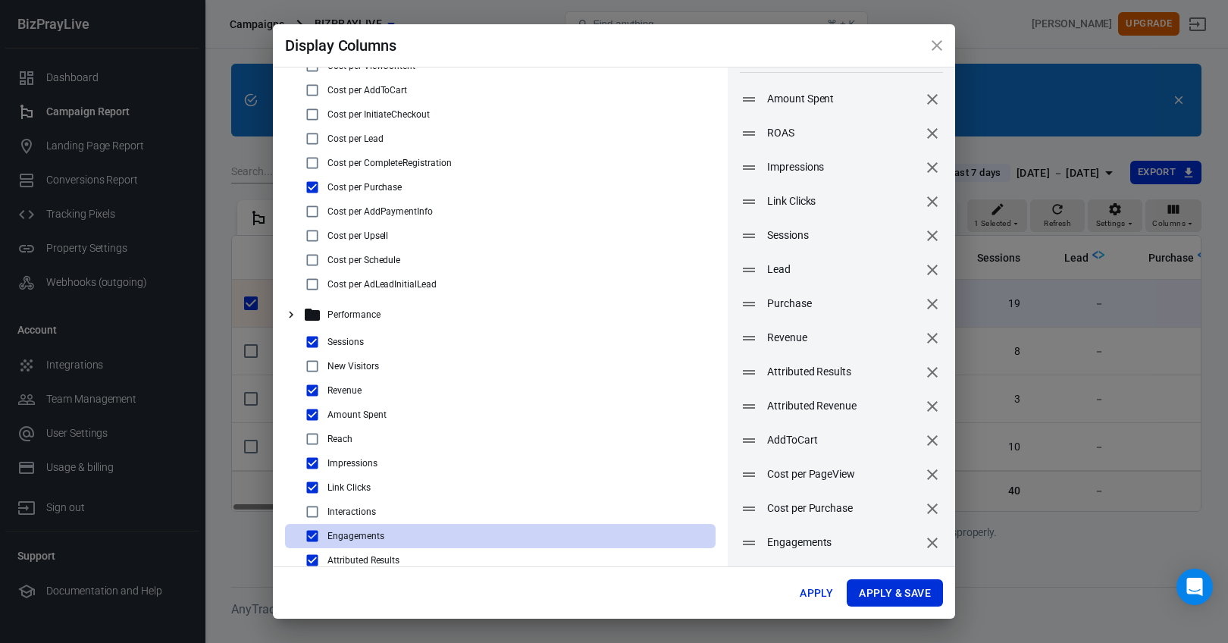
click at [318, 366] on input "checkbox" at bounding box center [312, 366] width 18 height 18
checkbox input "true"
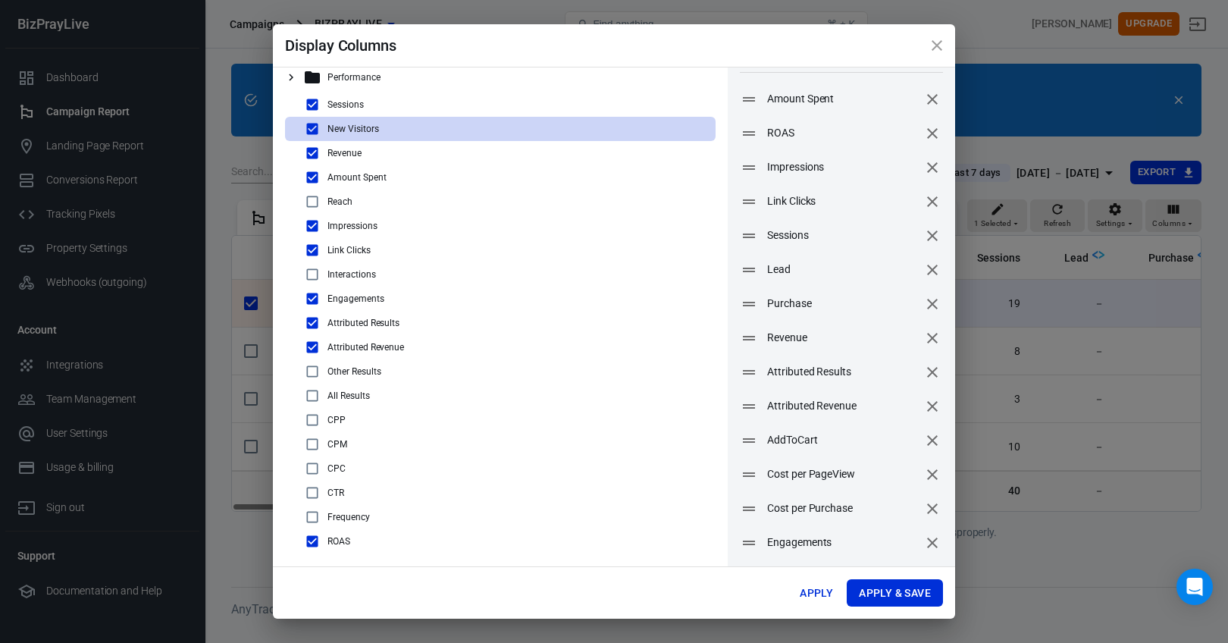
scroll to position [1006, 0]
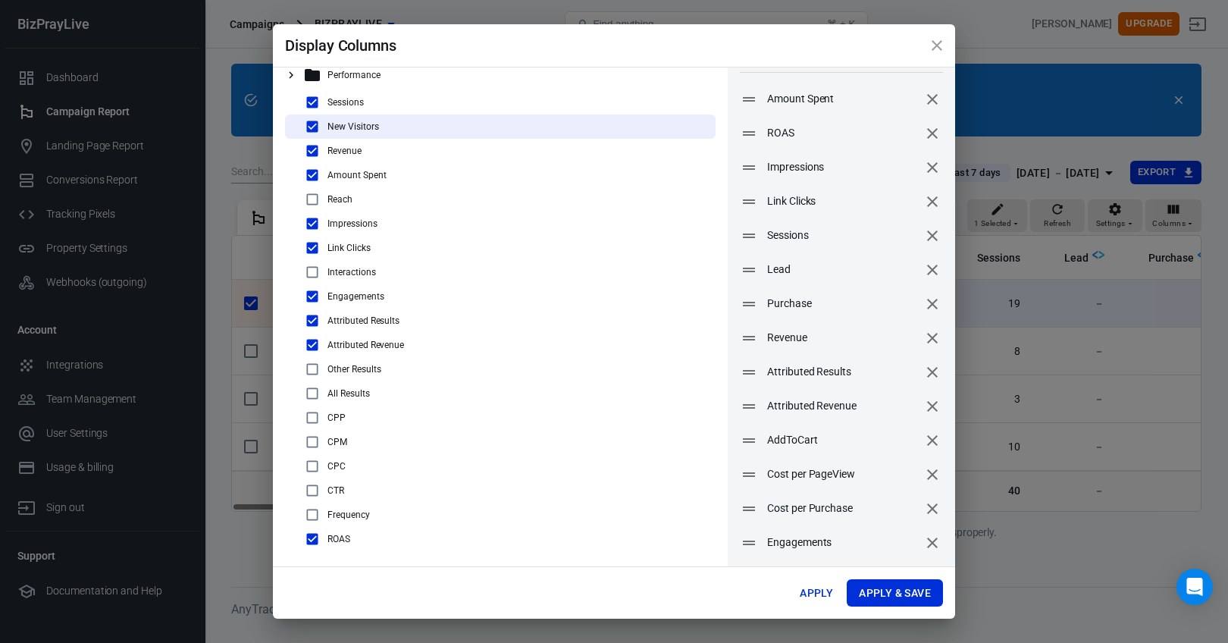
click at [310, 465] on input "checkbox" at bounding box center [312, 466] width 18 height 18
checkbox input "true"
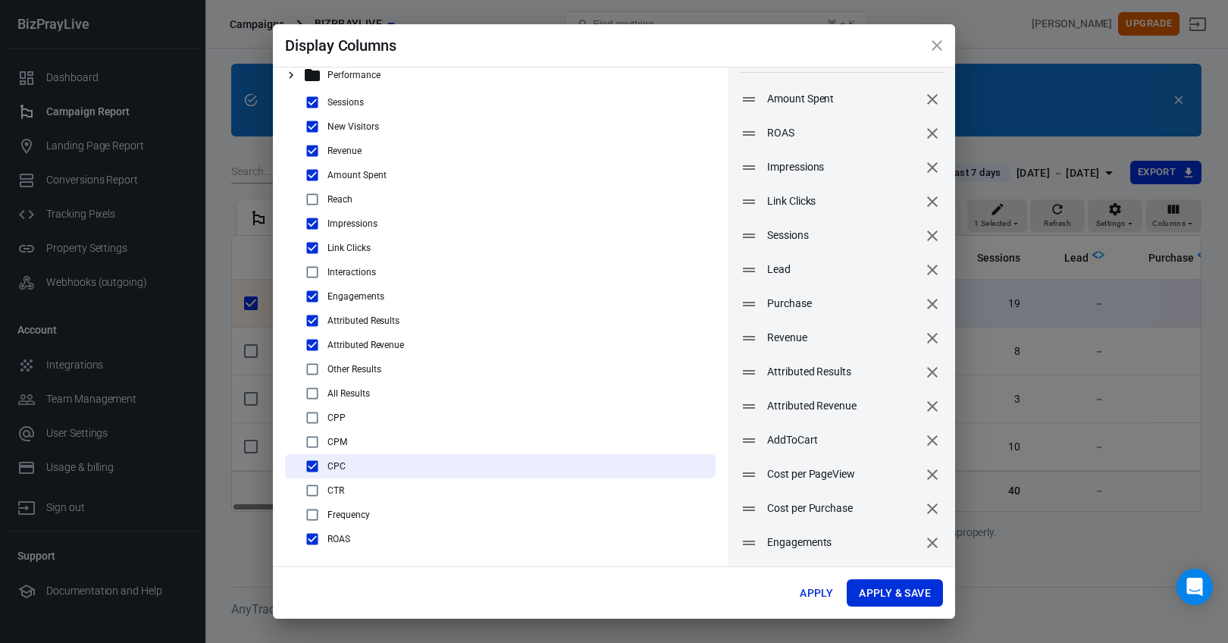
click at [311, 489] on input "checkbox" at bounding box center [312, 490] width 18 height 18
checkbox input "true"
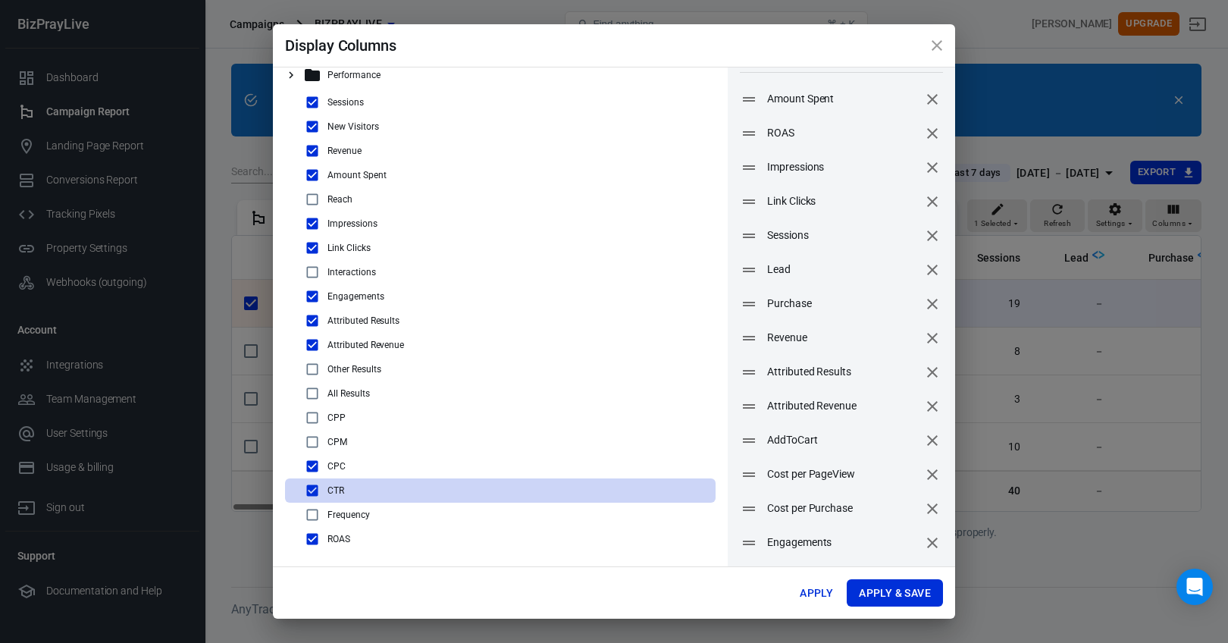
scroll to position [1009, 0]
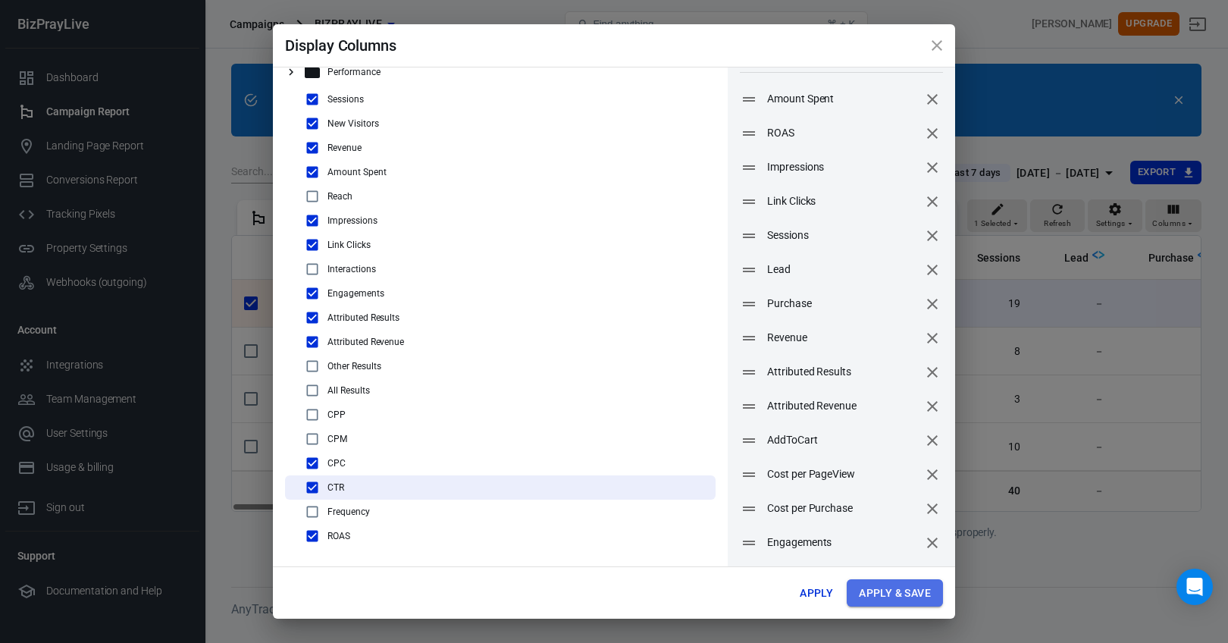
click at [929, 596] on button "Apply & Save" at bounding box center [894, 593] width 96 height 28
radio input "false"
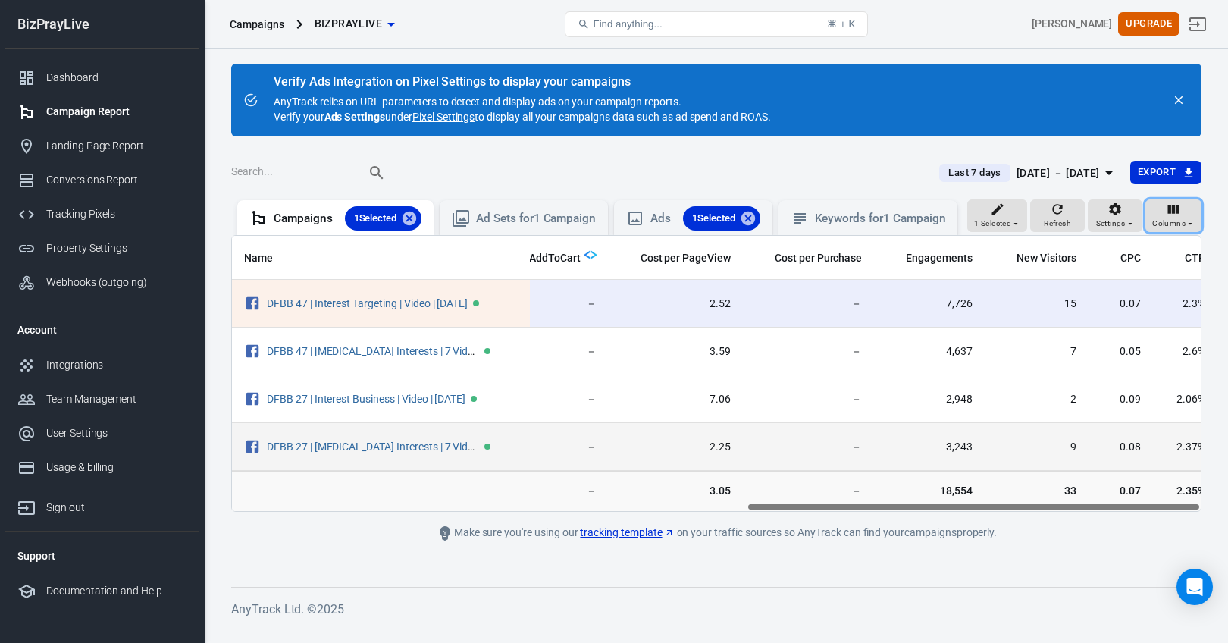
scroll to position [0, 1097]
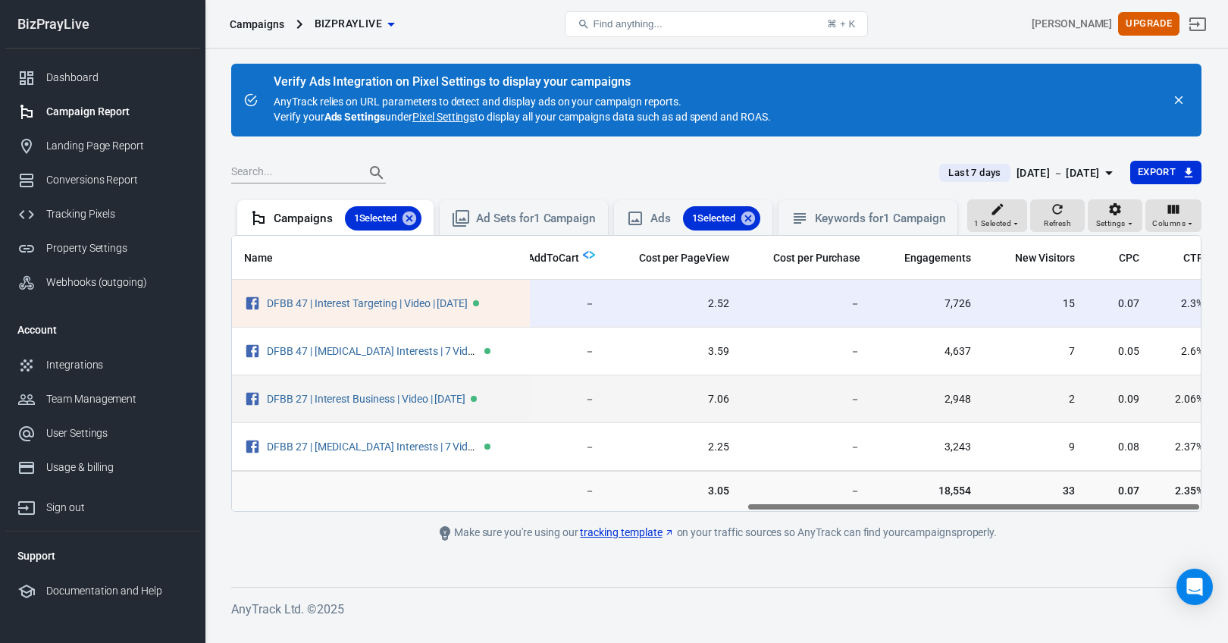
click at [887, 413] on td "2,948" at bounding box center [927, 399] width 111 height 48
